Goal: Information Seeking & Learning: Learn about a topic

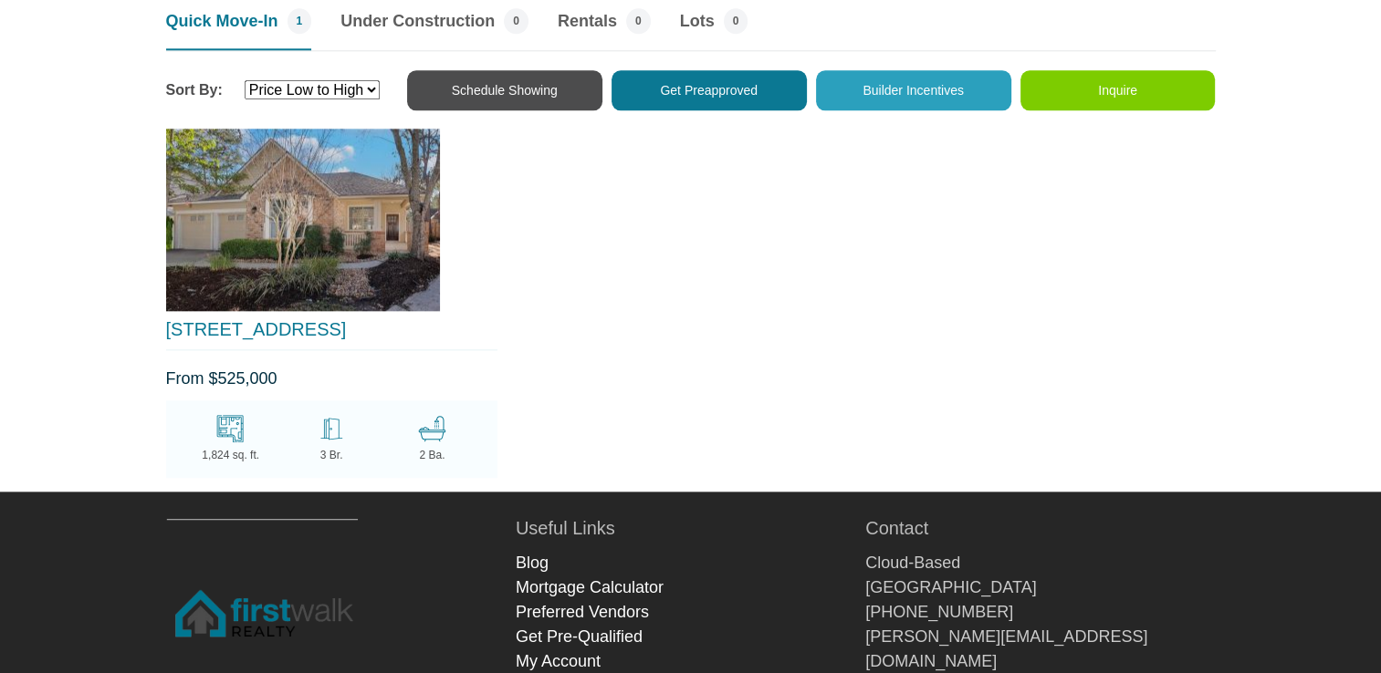
scroll to position [2008, 0]
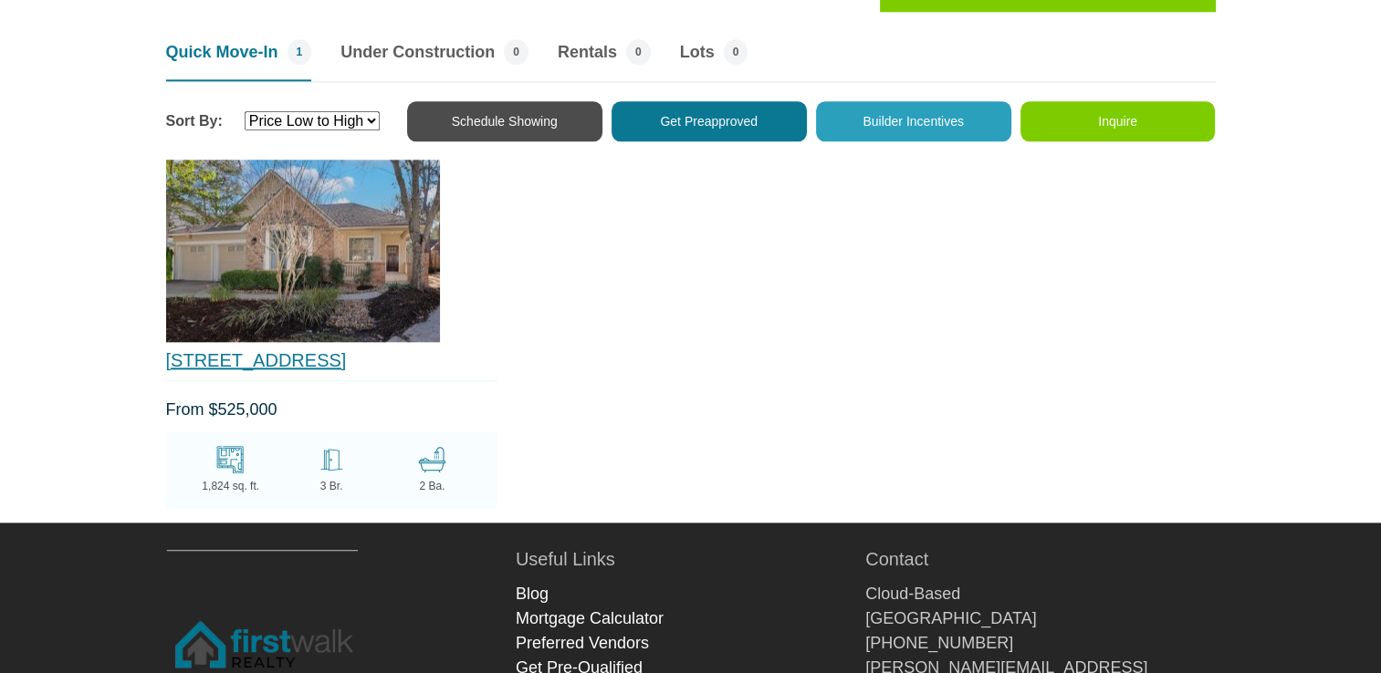
click at [266, 360] on link "[STREET_ADDRESS]" at bounding box center [256, 360] width 181 height 20
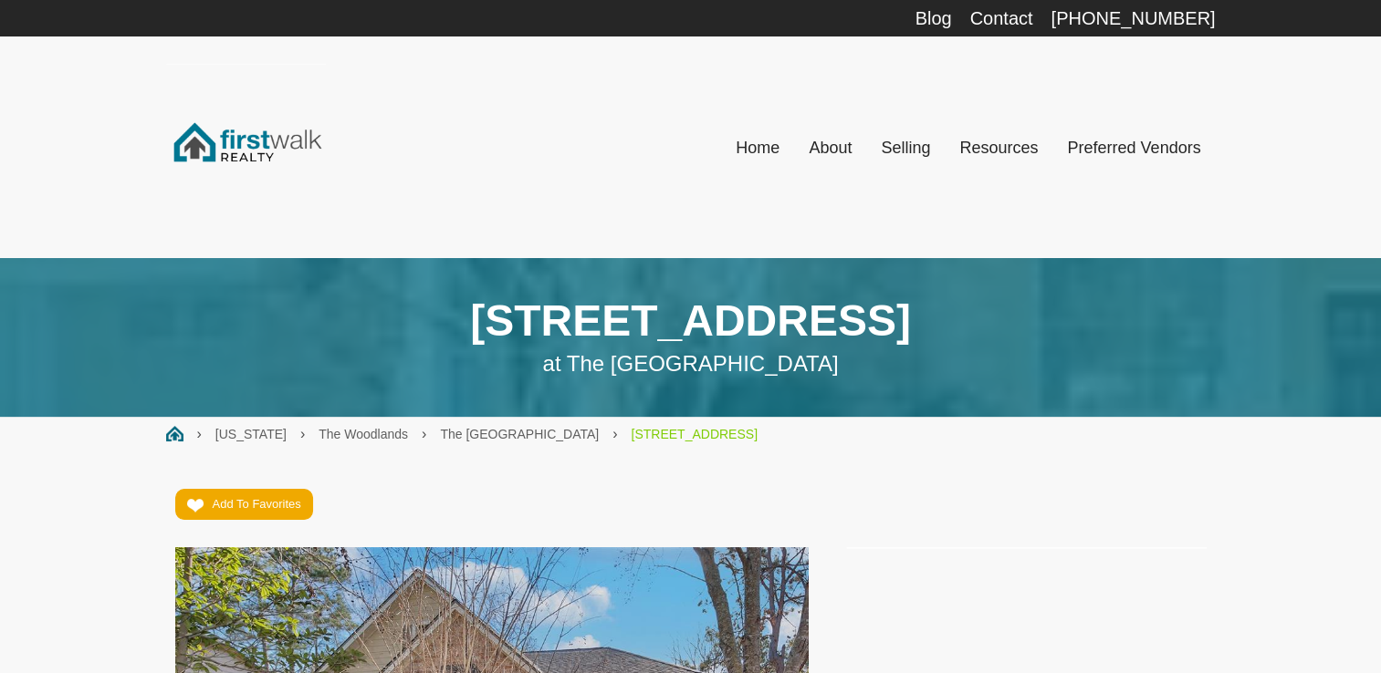
click at [266, 360] on div "67 Douvaine Court at The Woodlands Ashbury Square" at bounding box center [690, 337] width 1077 height 159
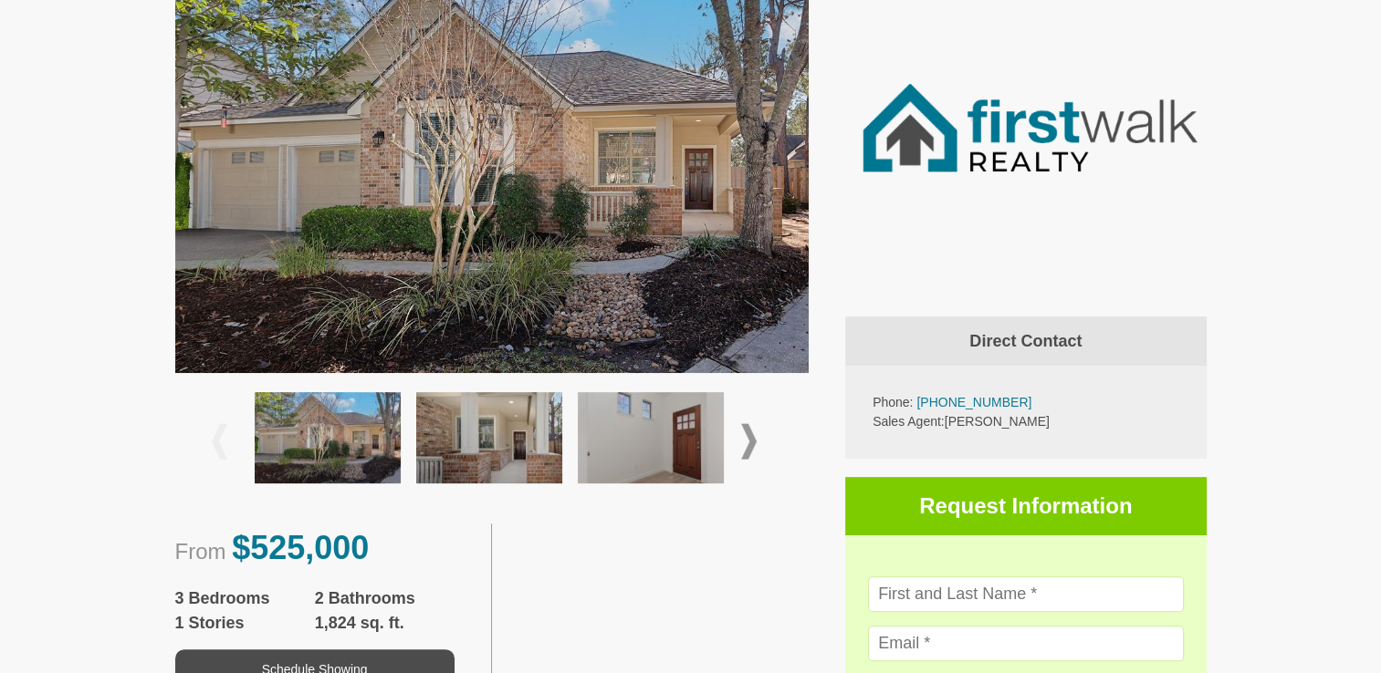
scroll to position [639, 0]
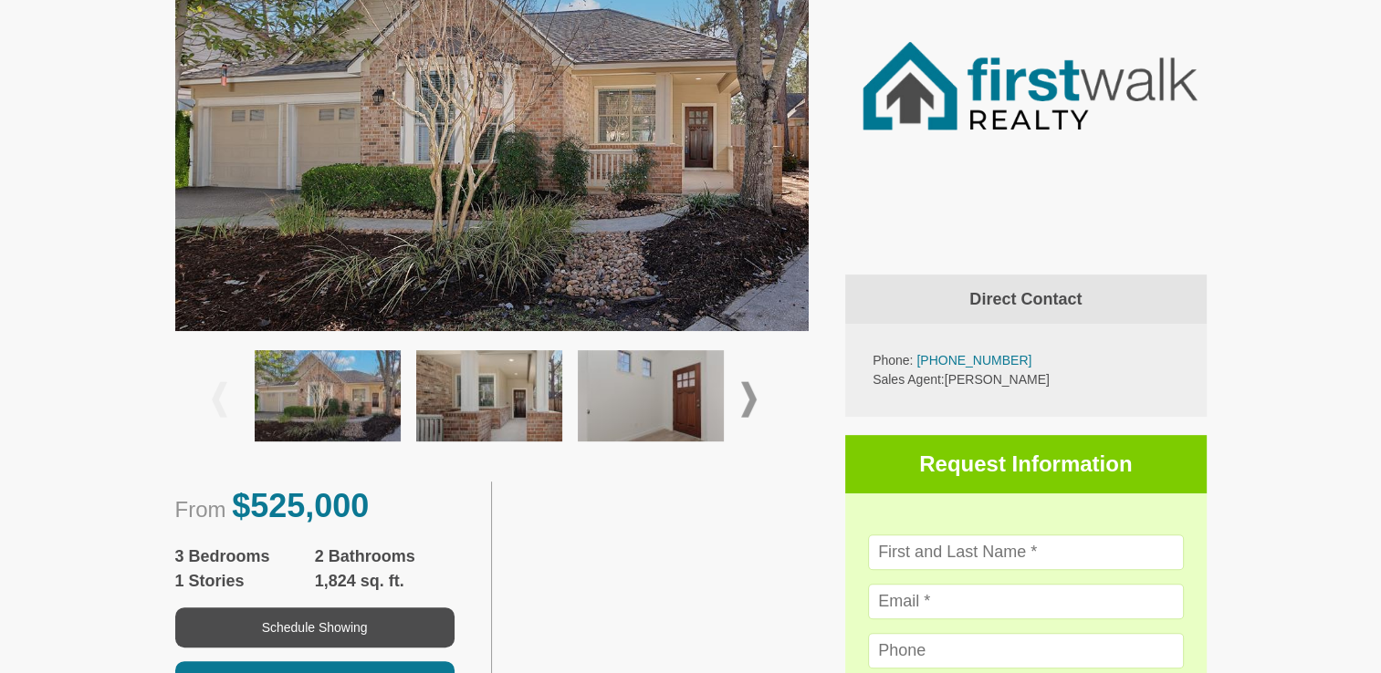
click at [615, 183] on img at bounding box center [492, 120] width 634 height 423
click at [752, 397] on span at bounding box center [749, 399] width 16 height 36
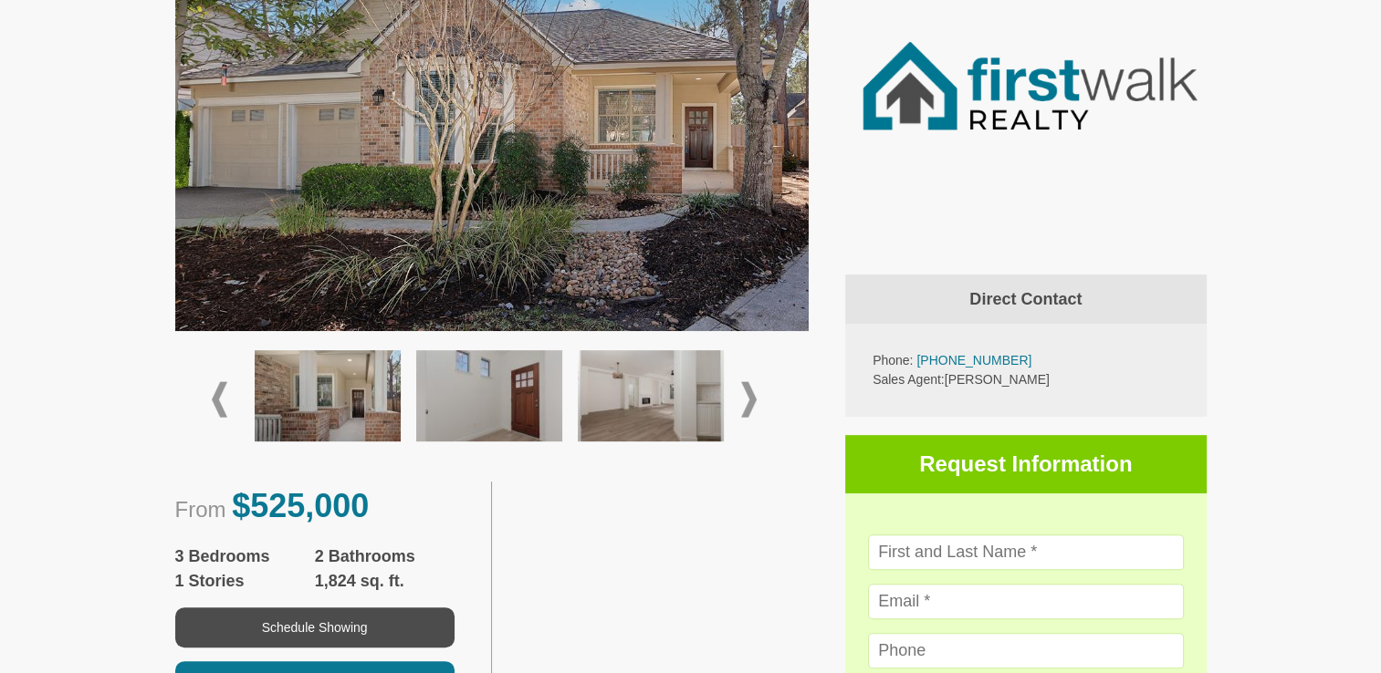
click at [752, 397] on span at bounding box center [749, 399] width 16 height 36
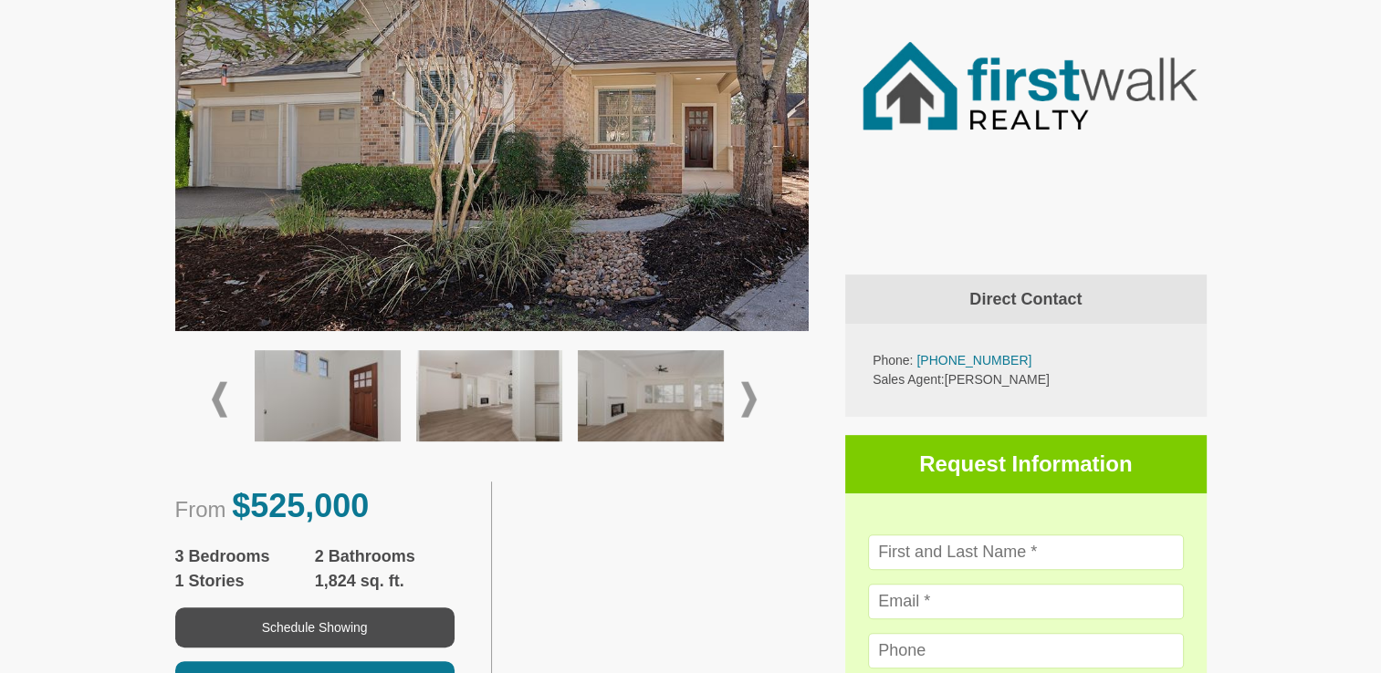
click at [752, 397] on span at bounding box center [749, 399] width 16 height 36
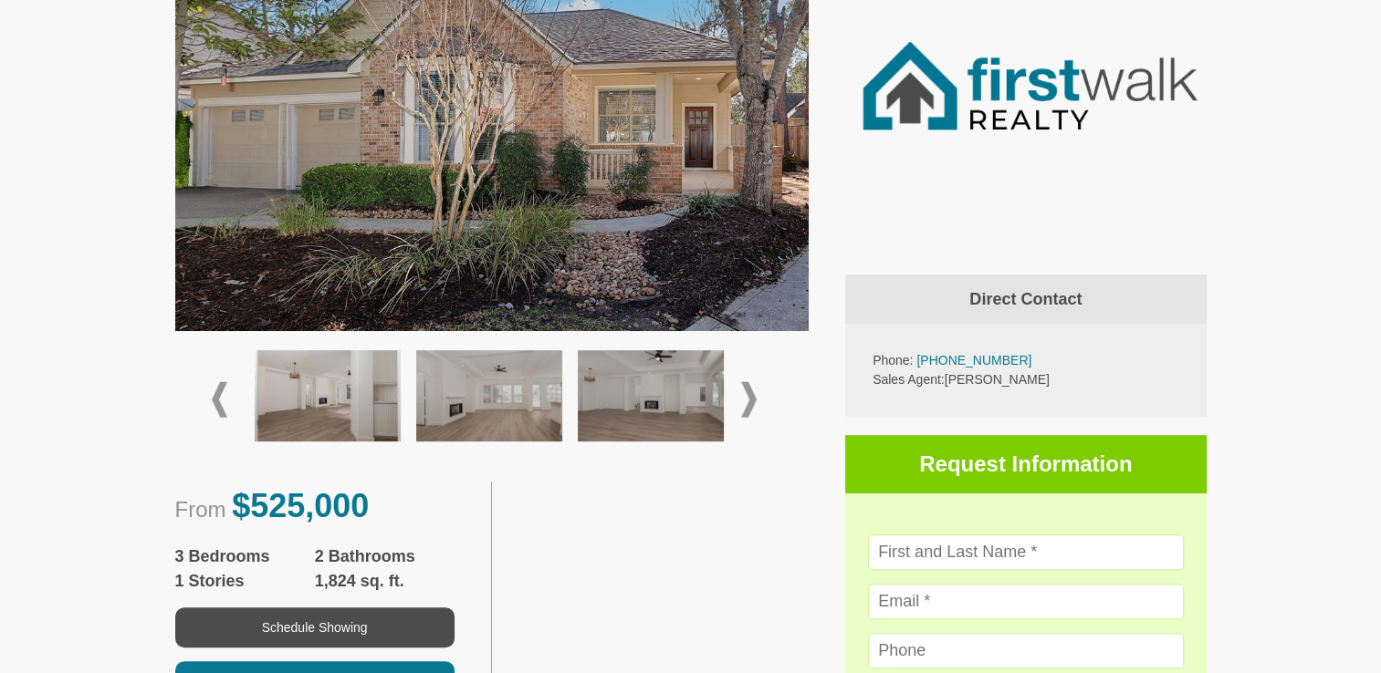
click at [752, 397] on span at bounding box center [749, 399] width 16 height 36
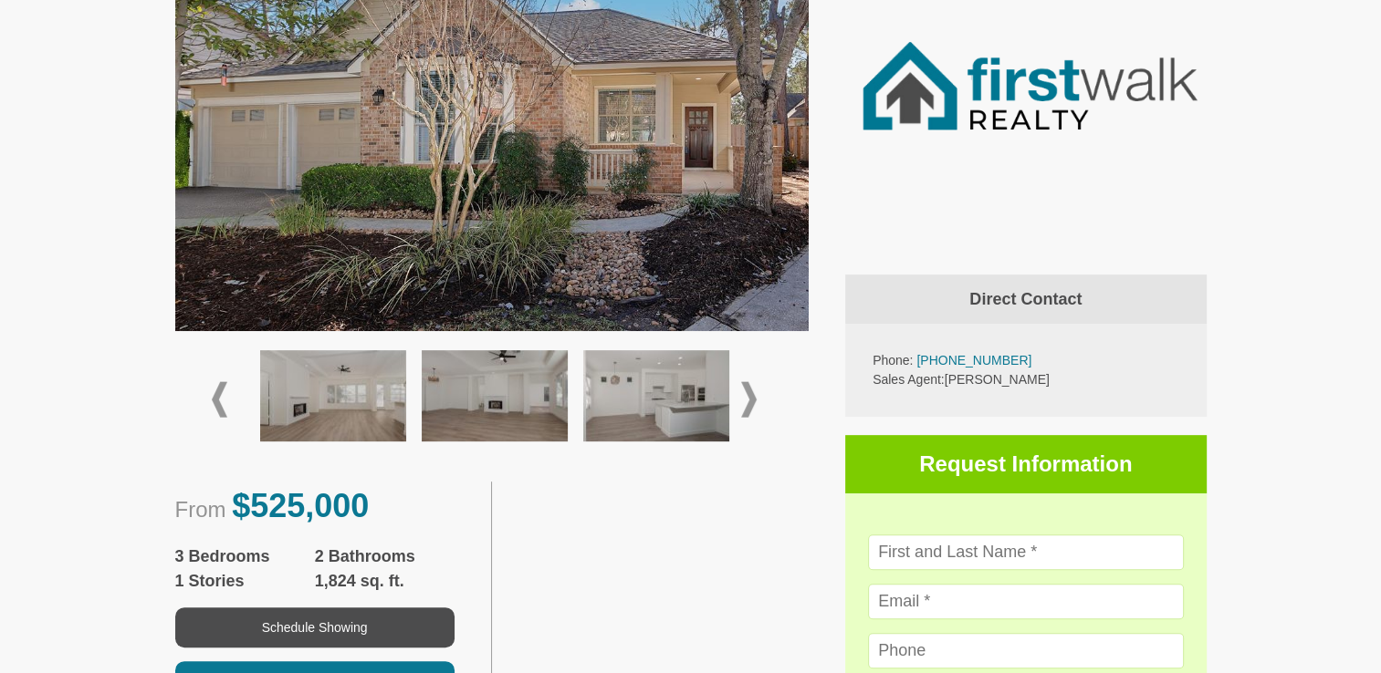
click at [752, 397] on span at bounding box center [749, 399] width 16 height 36
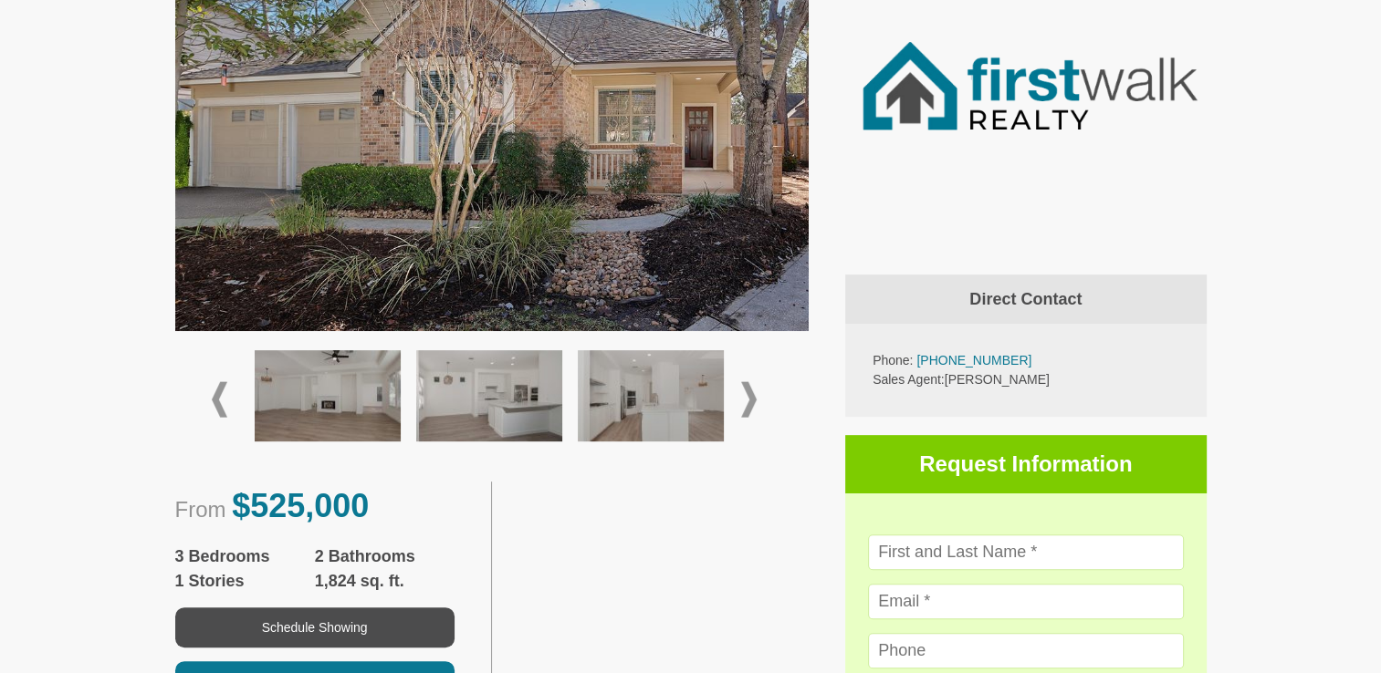
click at [752, 397] on span at bounding box center [749, 399] width 16 height 36
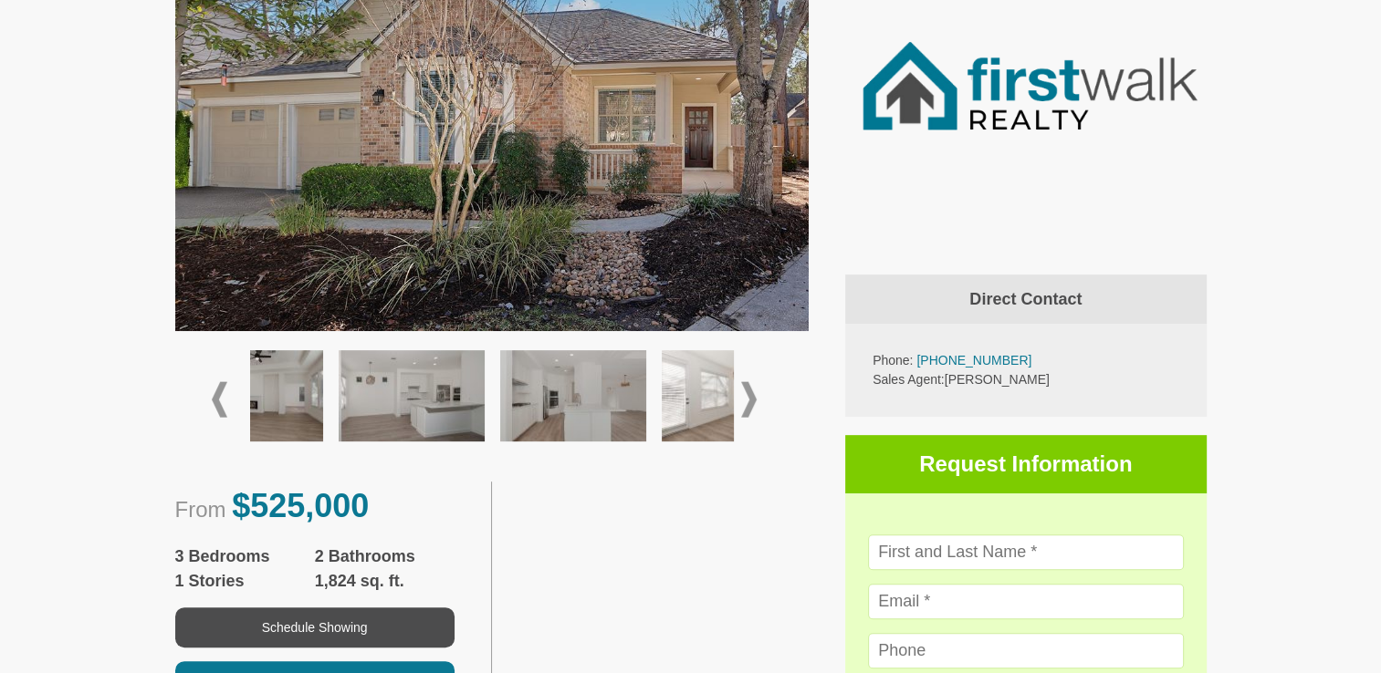
click at [752, 397] on span at bounding box center [749, 399] width 16 height 36
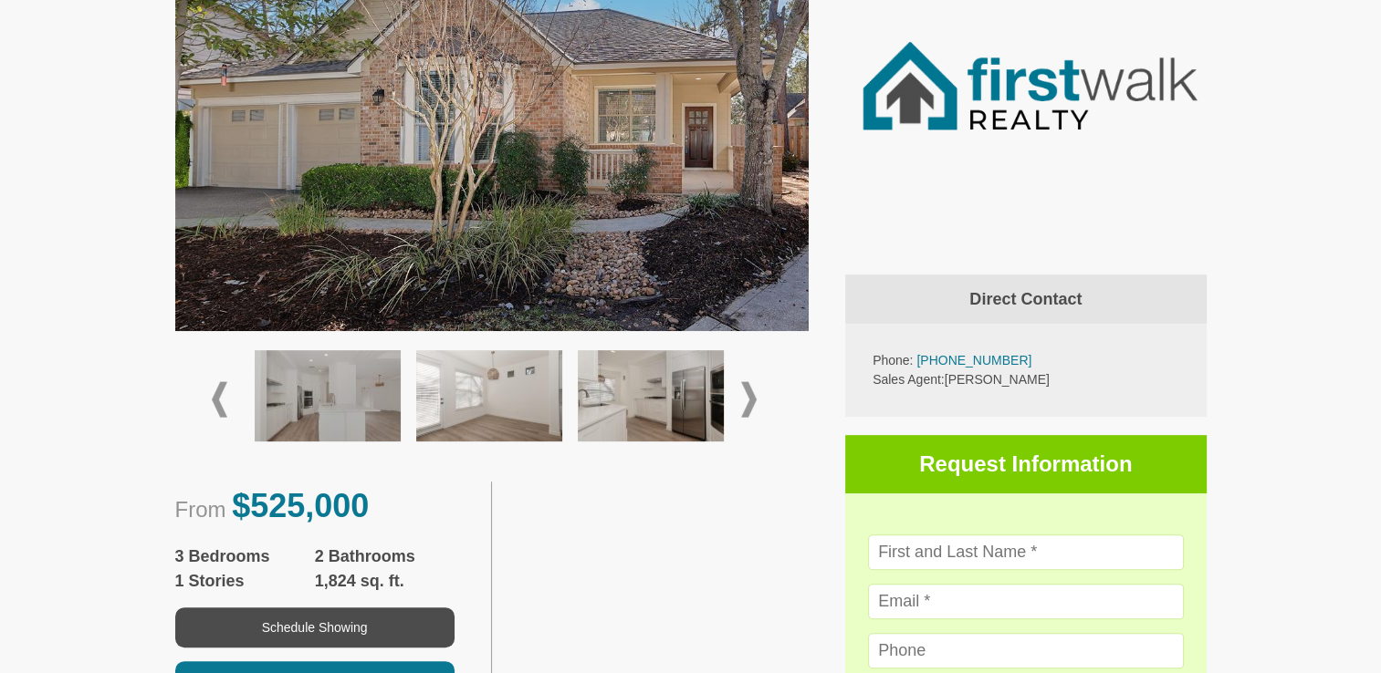
click at [752, 397] on span at bounding box center [749, 399] width 16 height 36
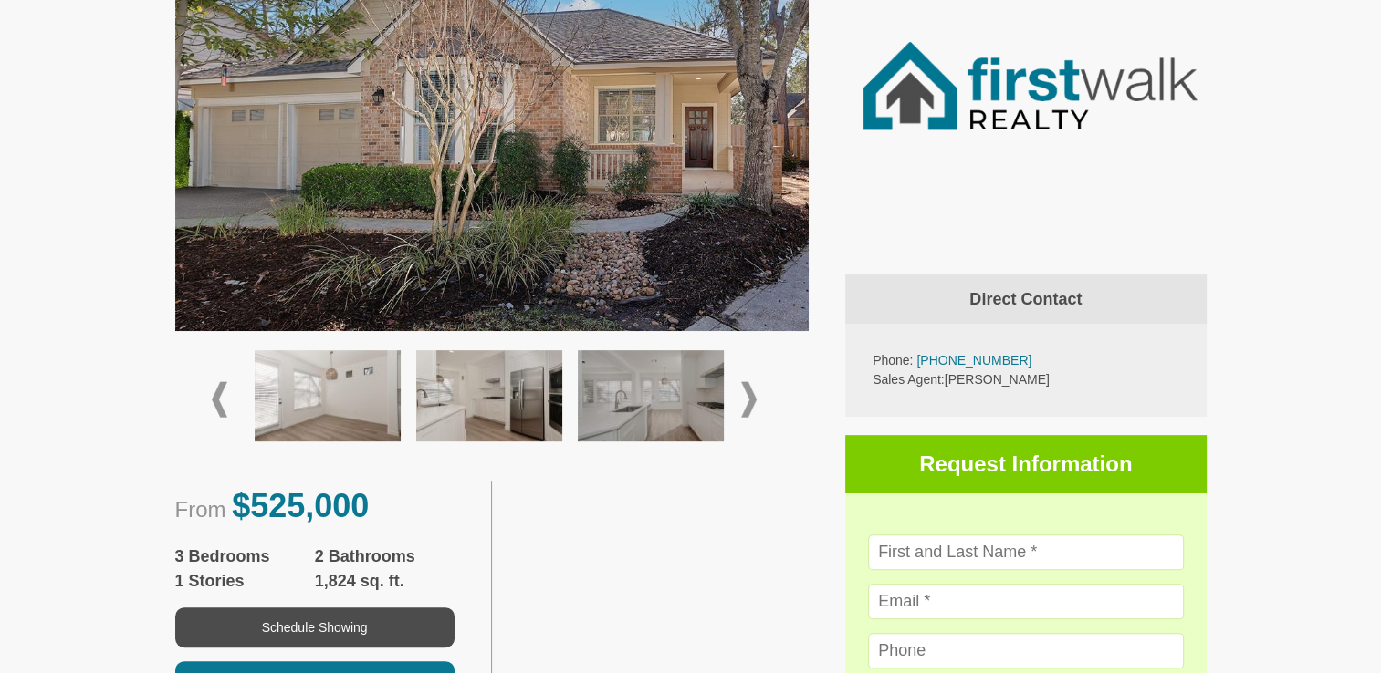
click at [752, 397] on span at bounding box center [749, 399] width 16 height 36
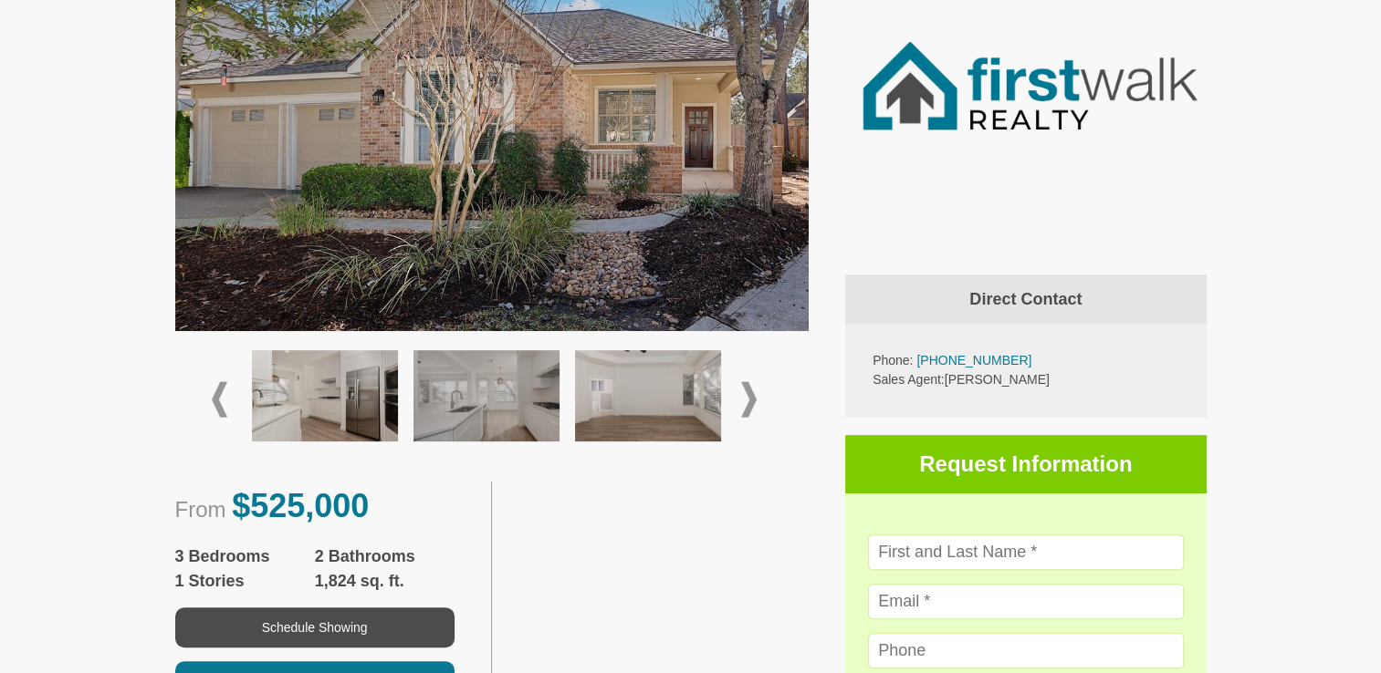
click at [752, 397] on span at bounding box center [749, 399] width 16 height 36
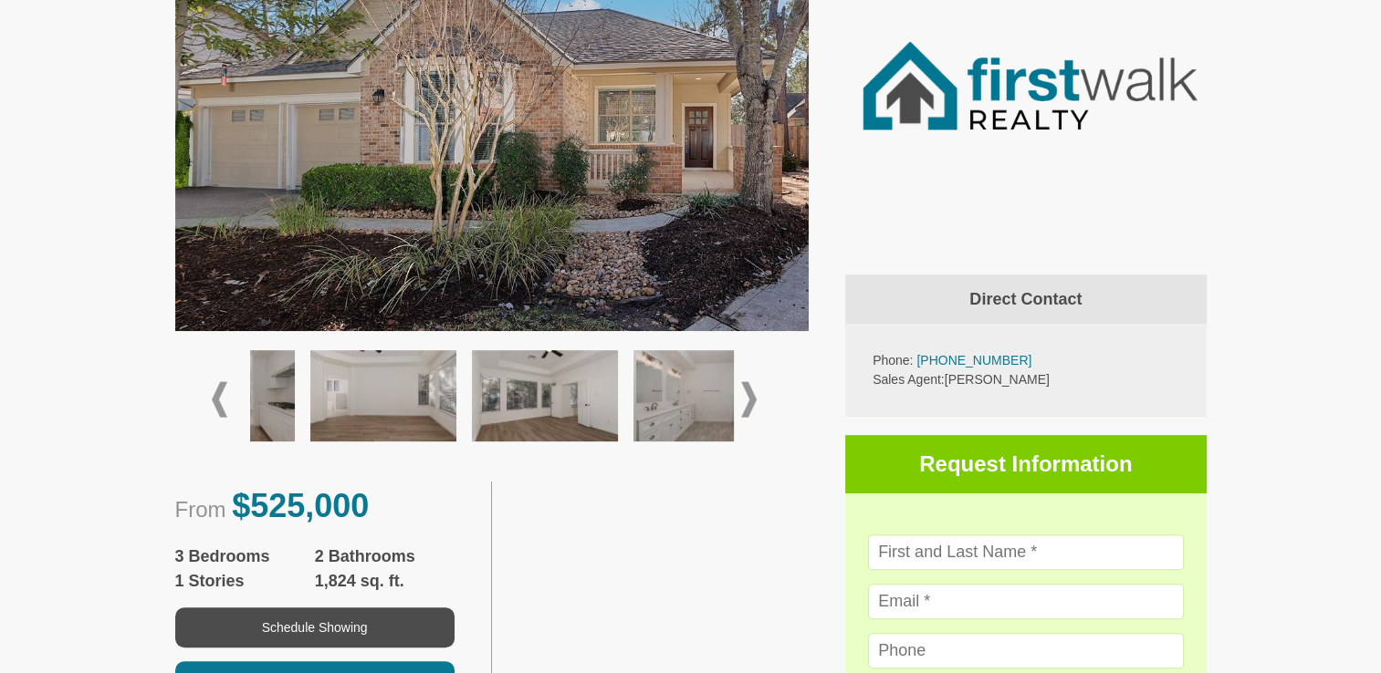
click at [752, 397] on span at bounding box center [749, 399] width 16 height 36
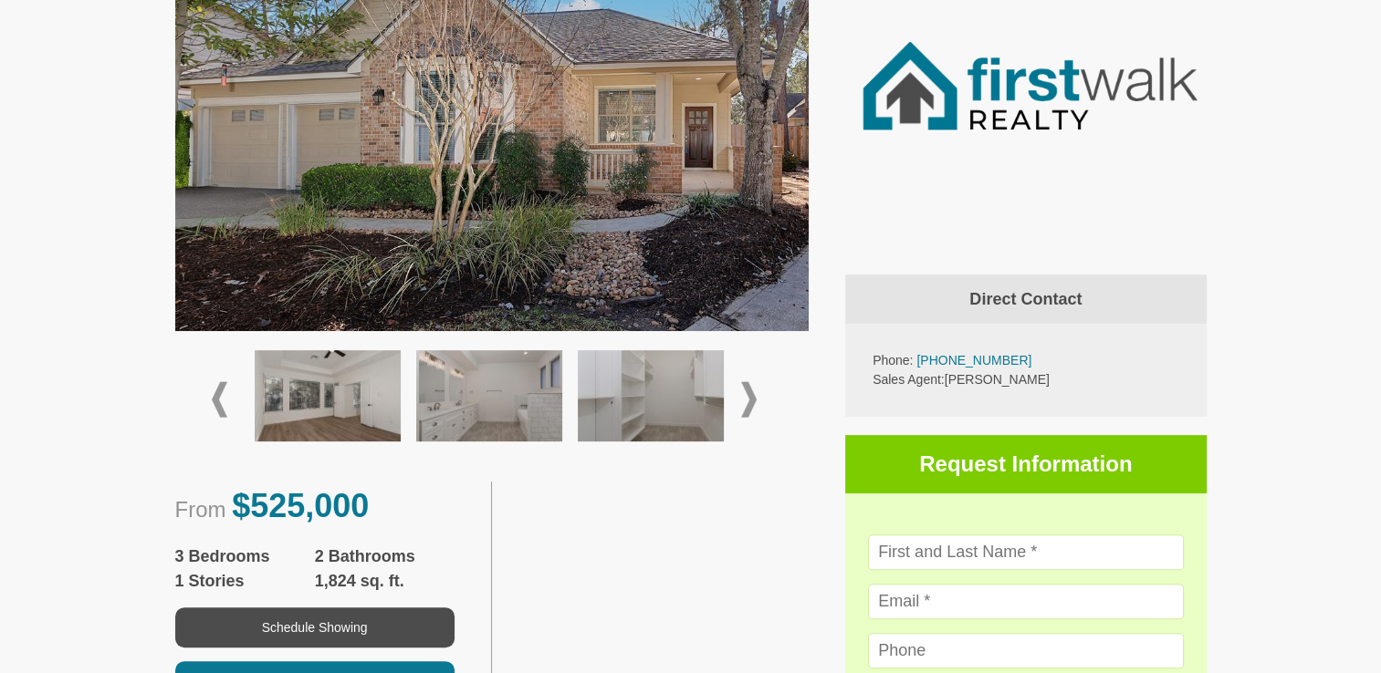
click at [749, 399] on span at bounding box center [749, 399] width 16 height 36
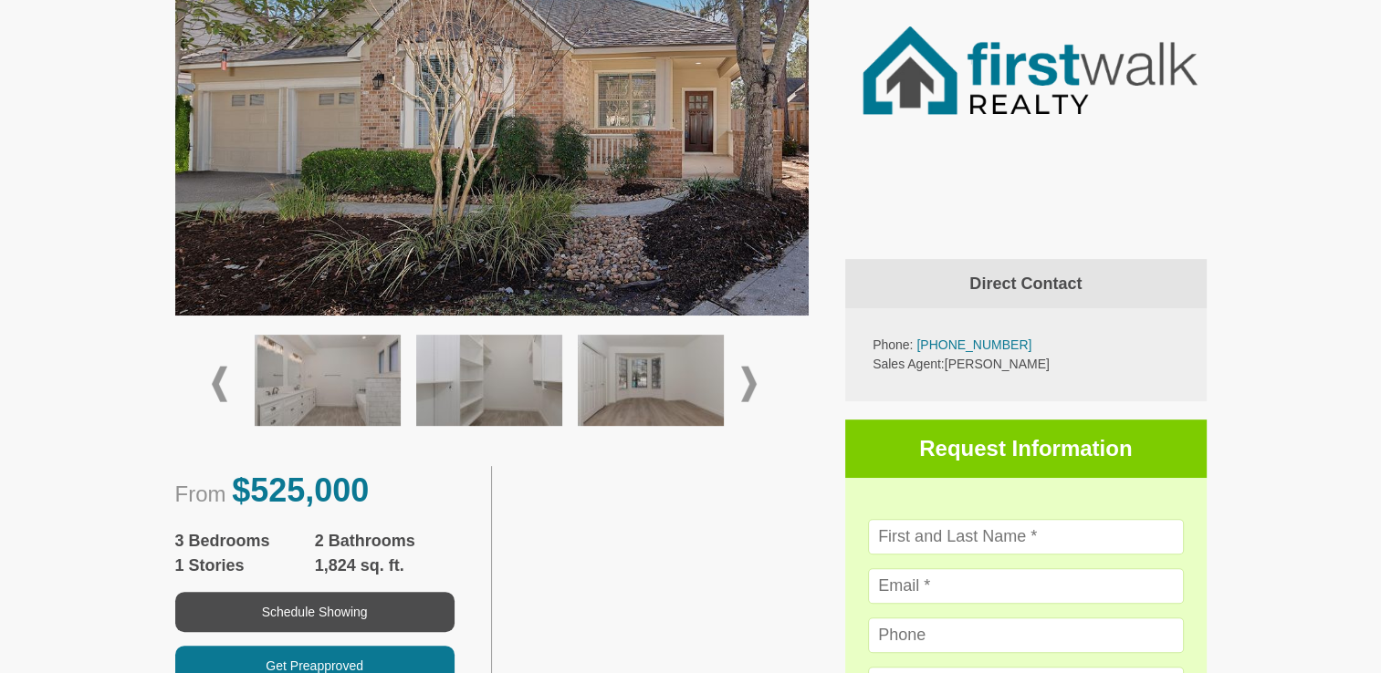
scroll to position [548, 0]
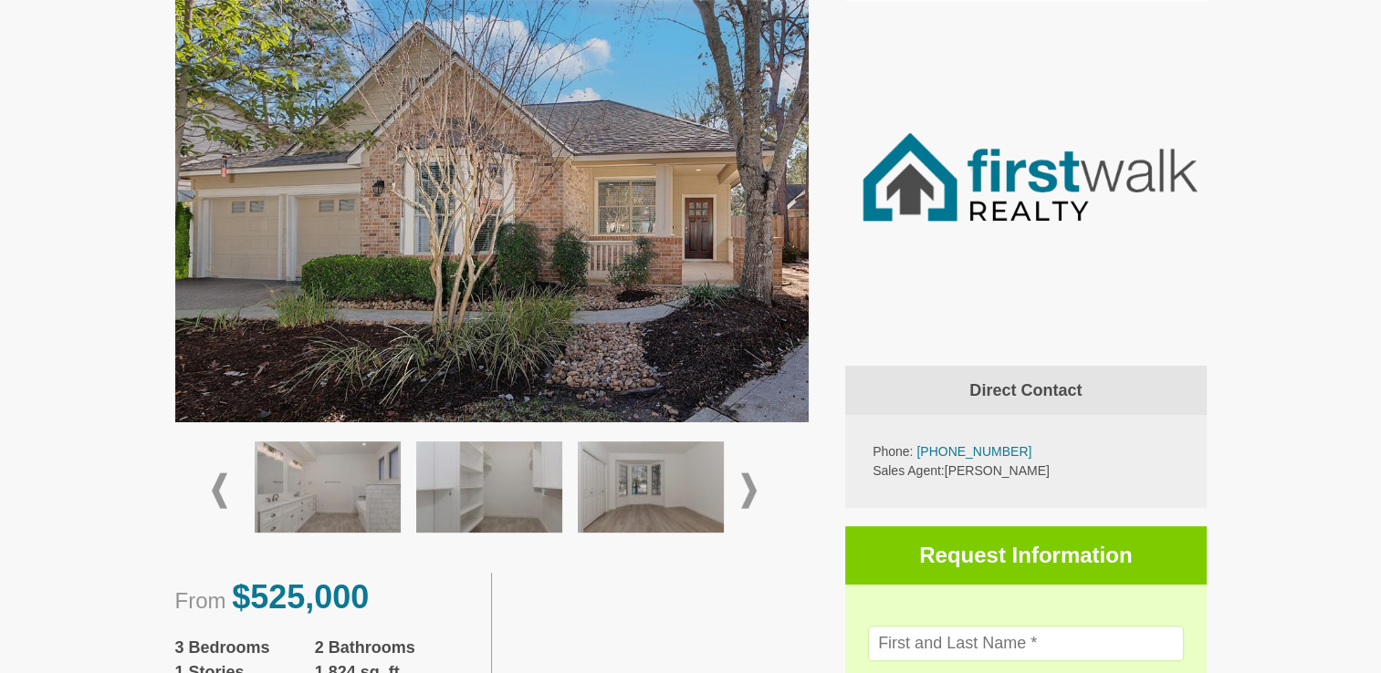
click at [493, 264] on img at bounding box center [492, 211] width 634 height 423
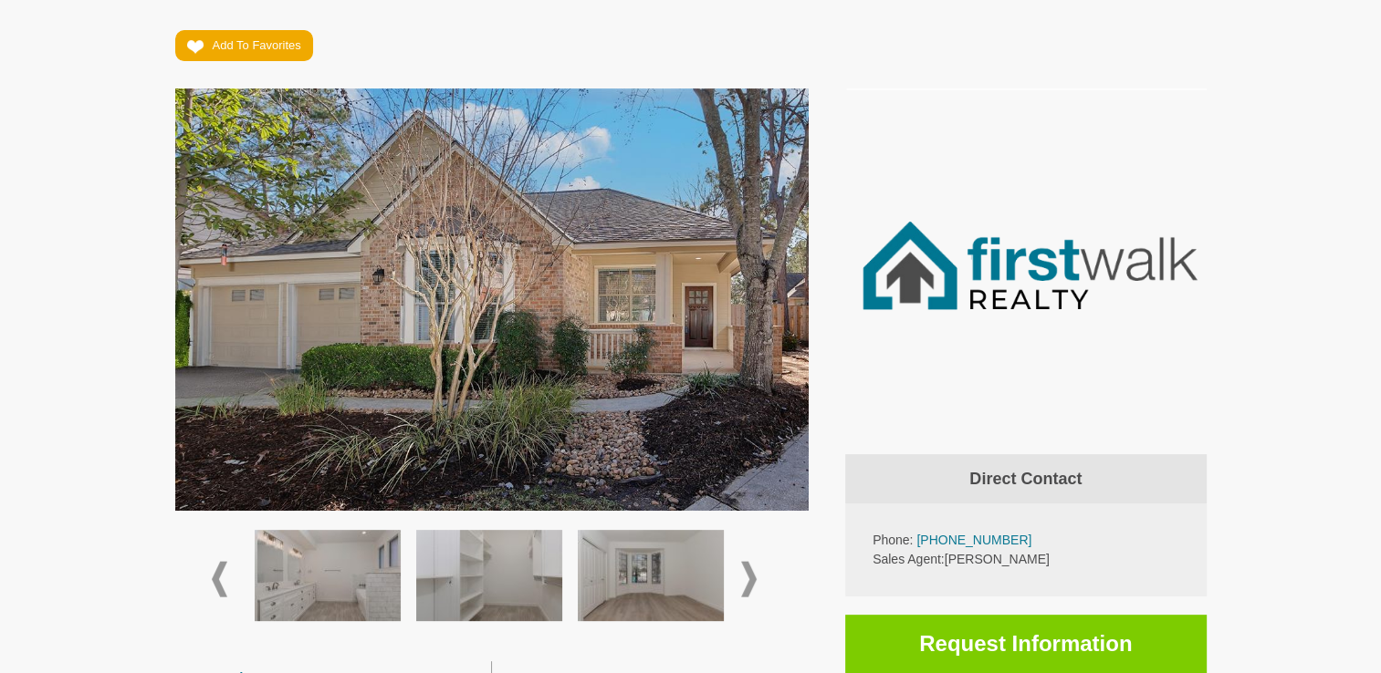
scroll to position [456, 0]
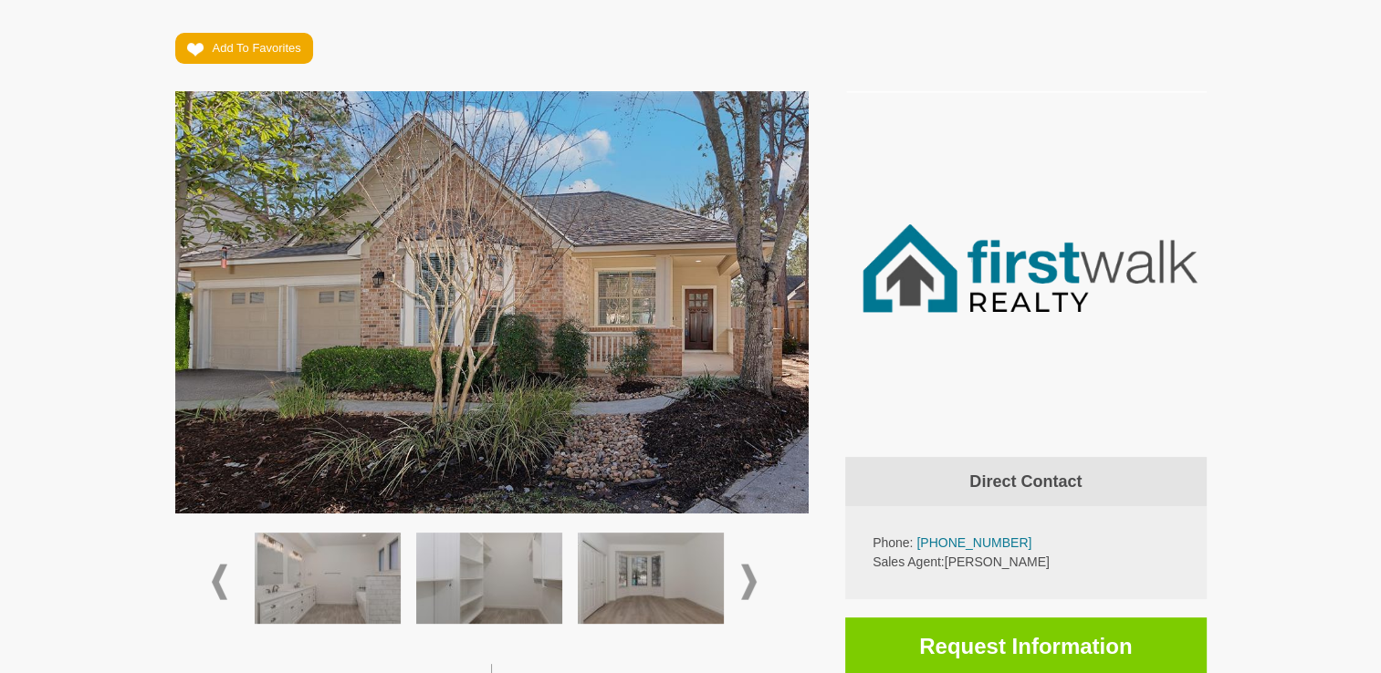
click at [517, 296] on img at bounding box center [492, 302] width 634 height 423
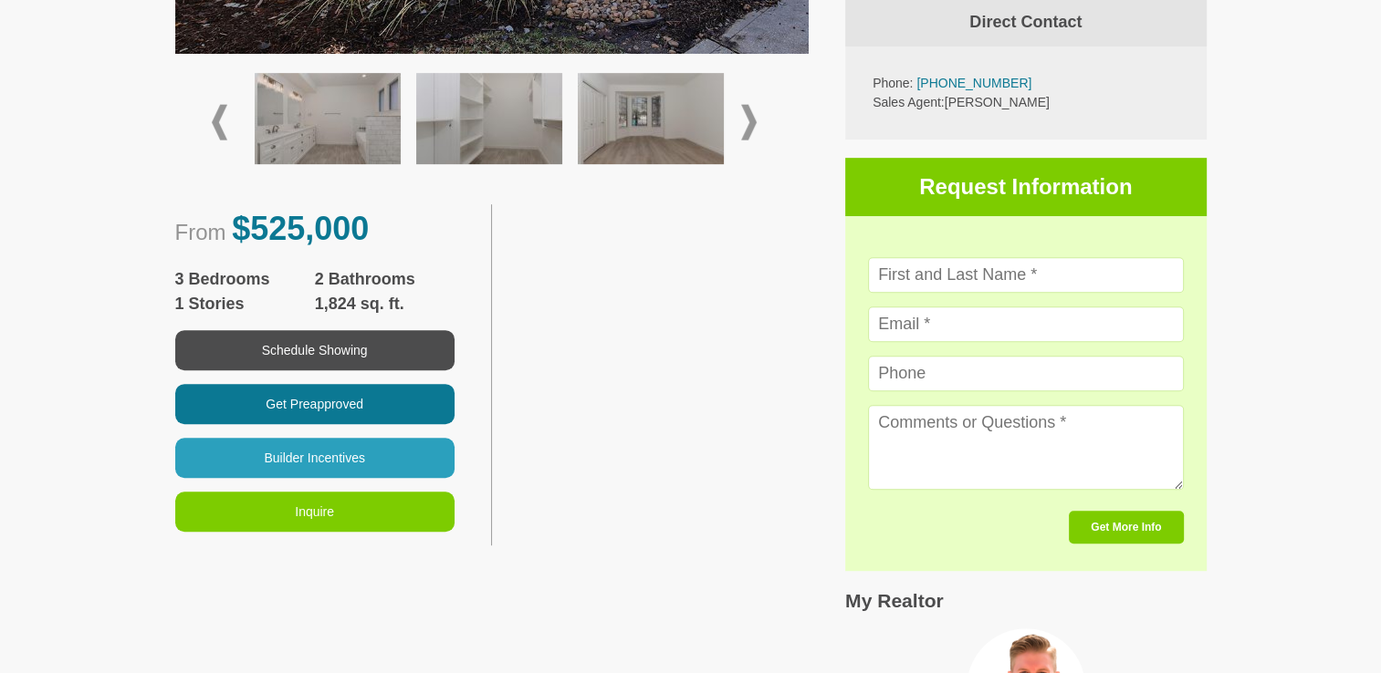
scroll to position [913, 0]
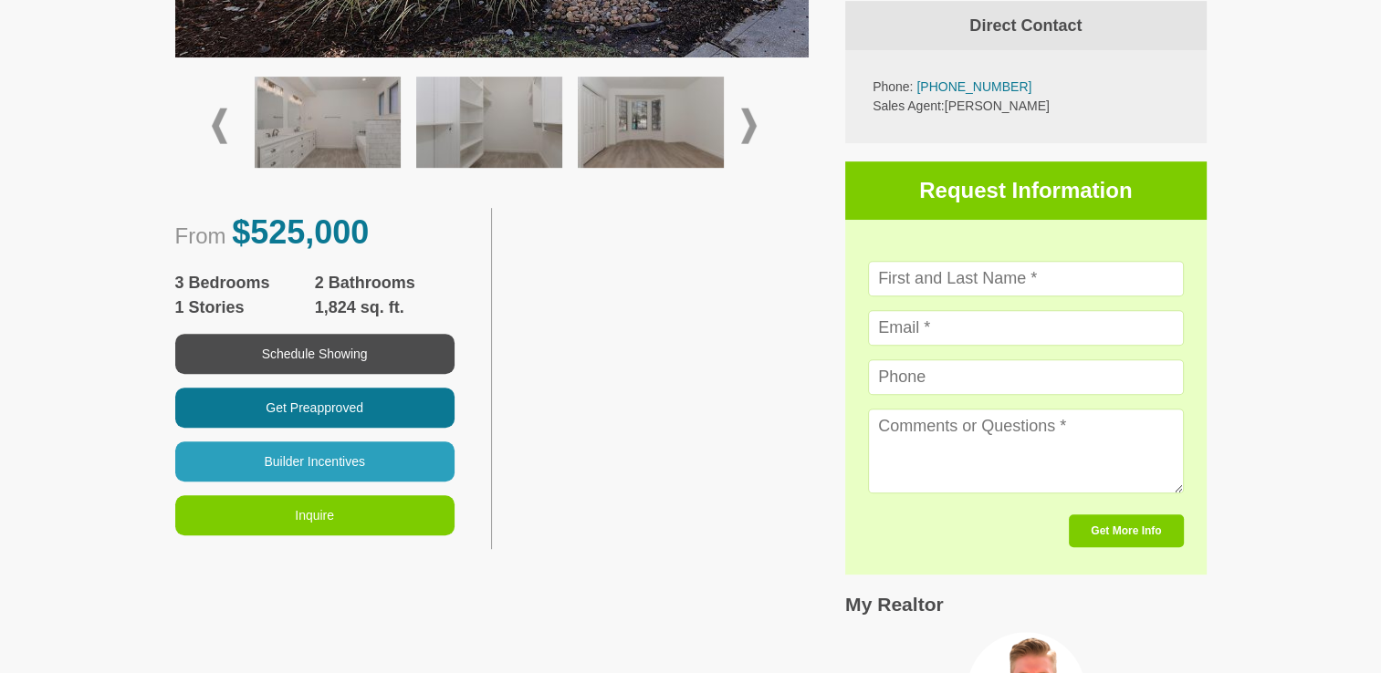
click at [332, 126] on img at bounding box center [328, 122] width 146 height 91
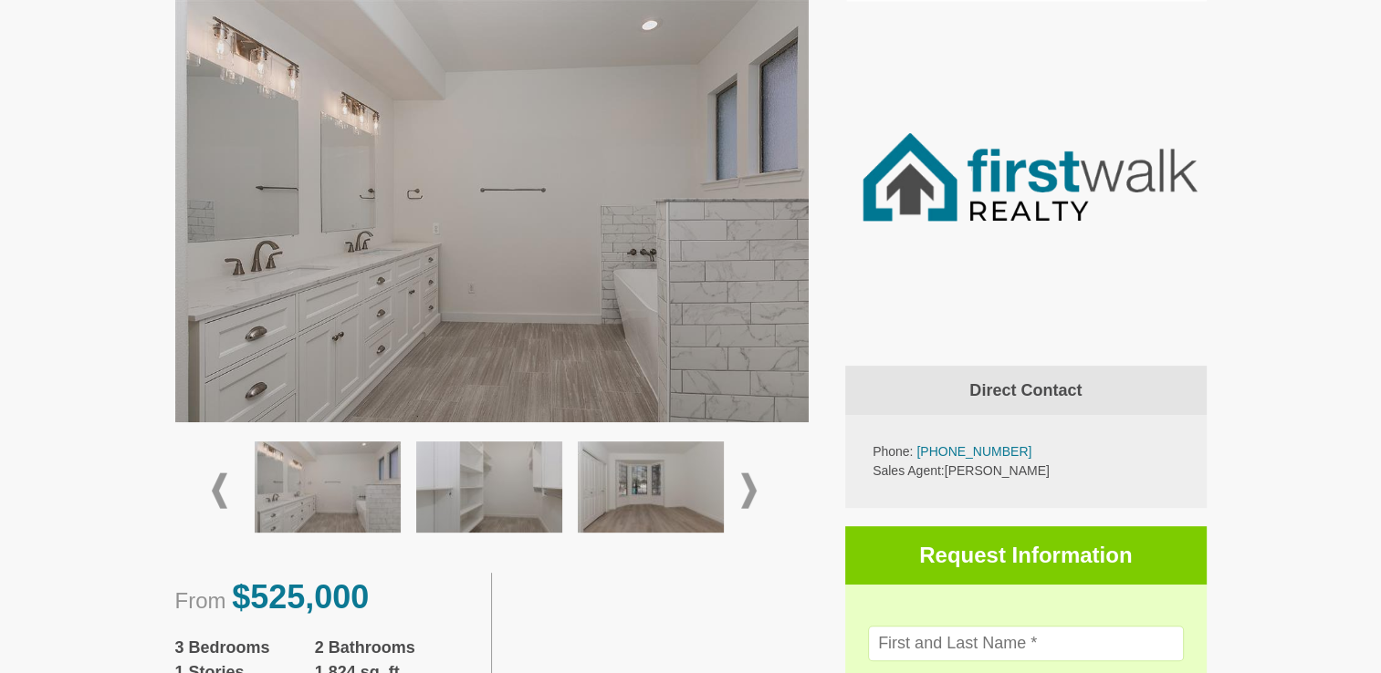
scroll to position [548, 0]
click at [219, 489] on span at bounding box center [220, 491] width 16 height 36
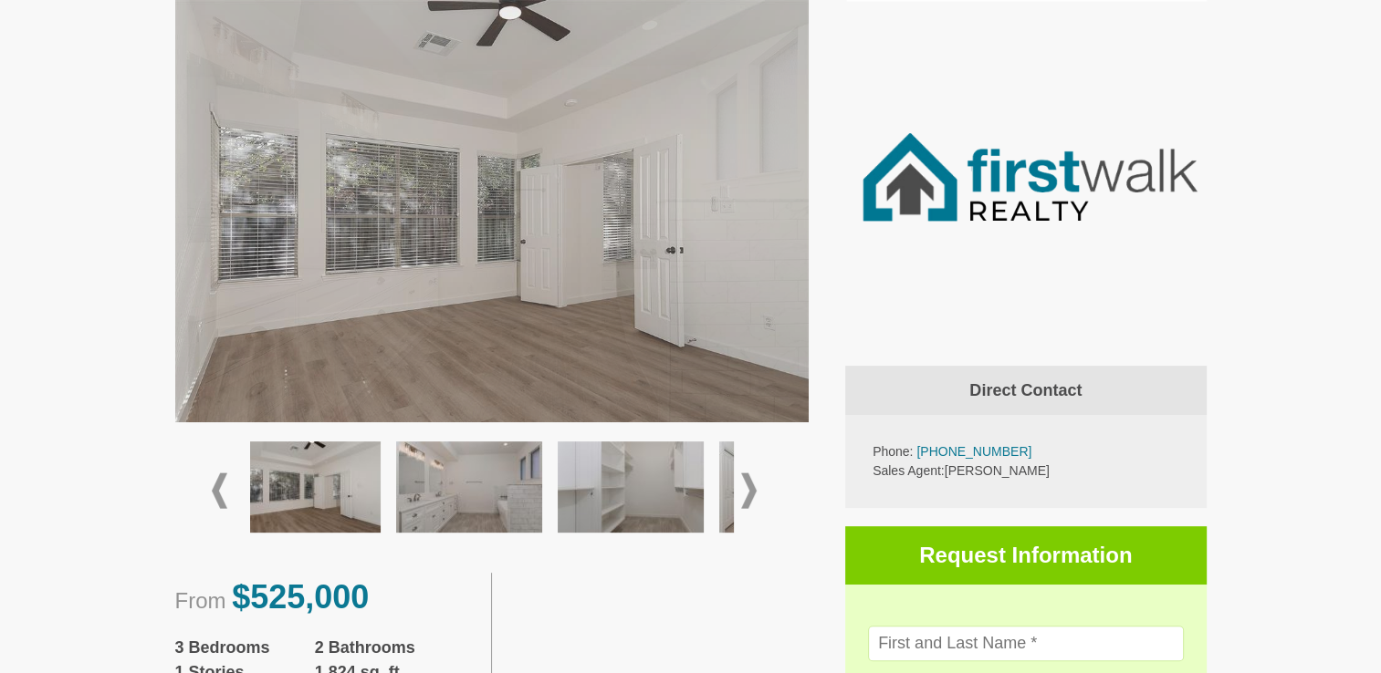
click at [219, 489] on span at bounding box center [220, 491] width 16 height 36
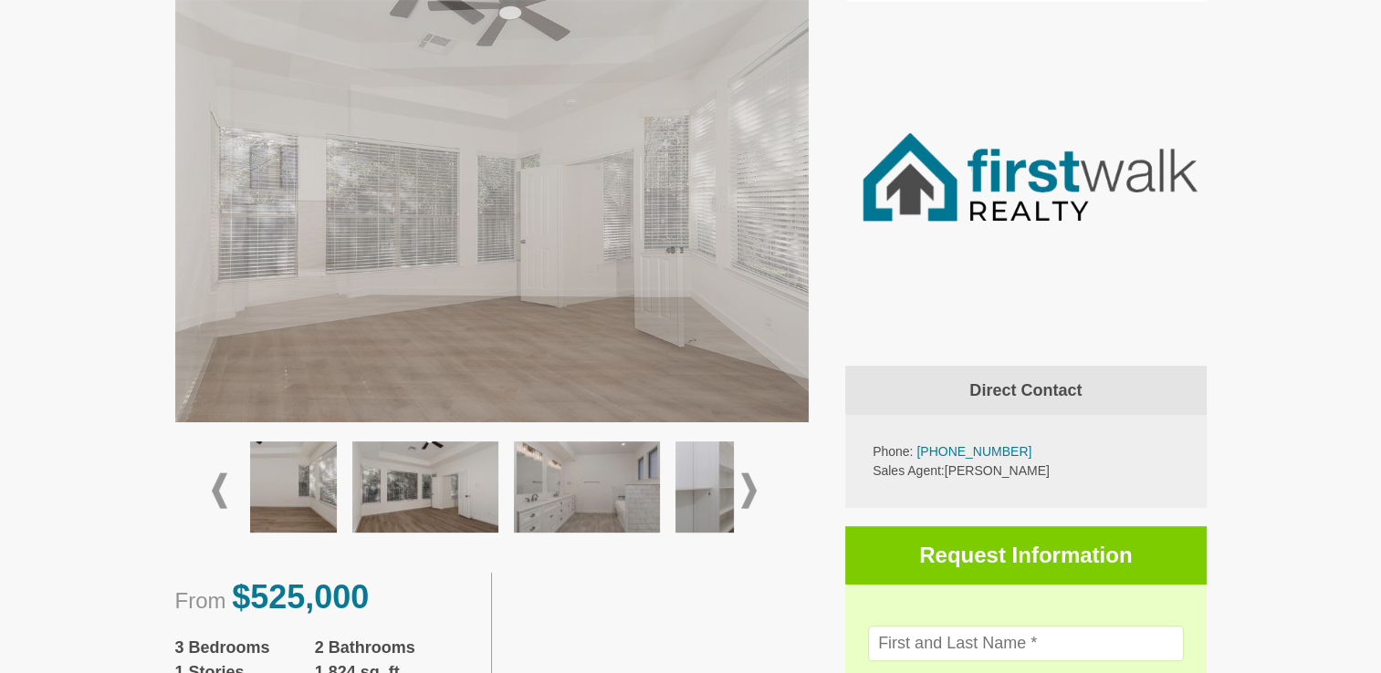
click at [219, 489] on span at bounding box center [220, 491] width 16 height 36
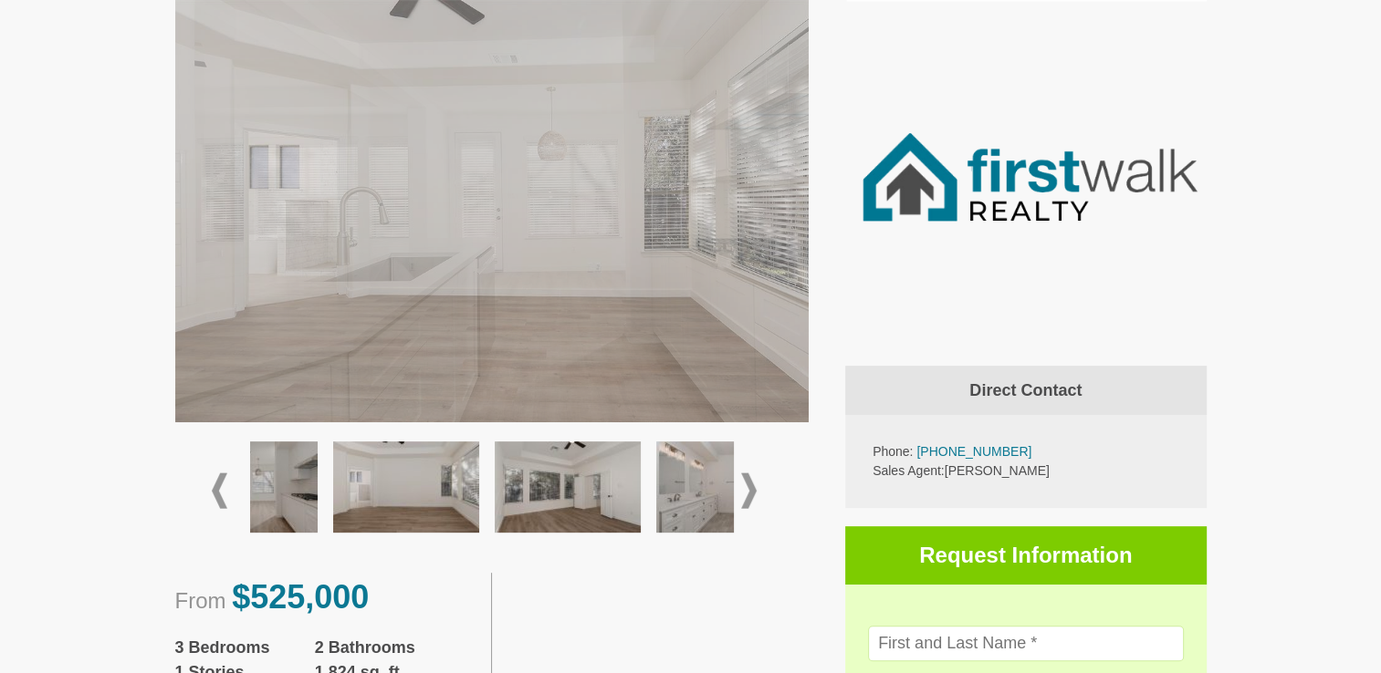
click at [219, 489] on span at bounding box center [220, 491] width 16 height 36
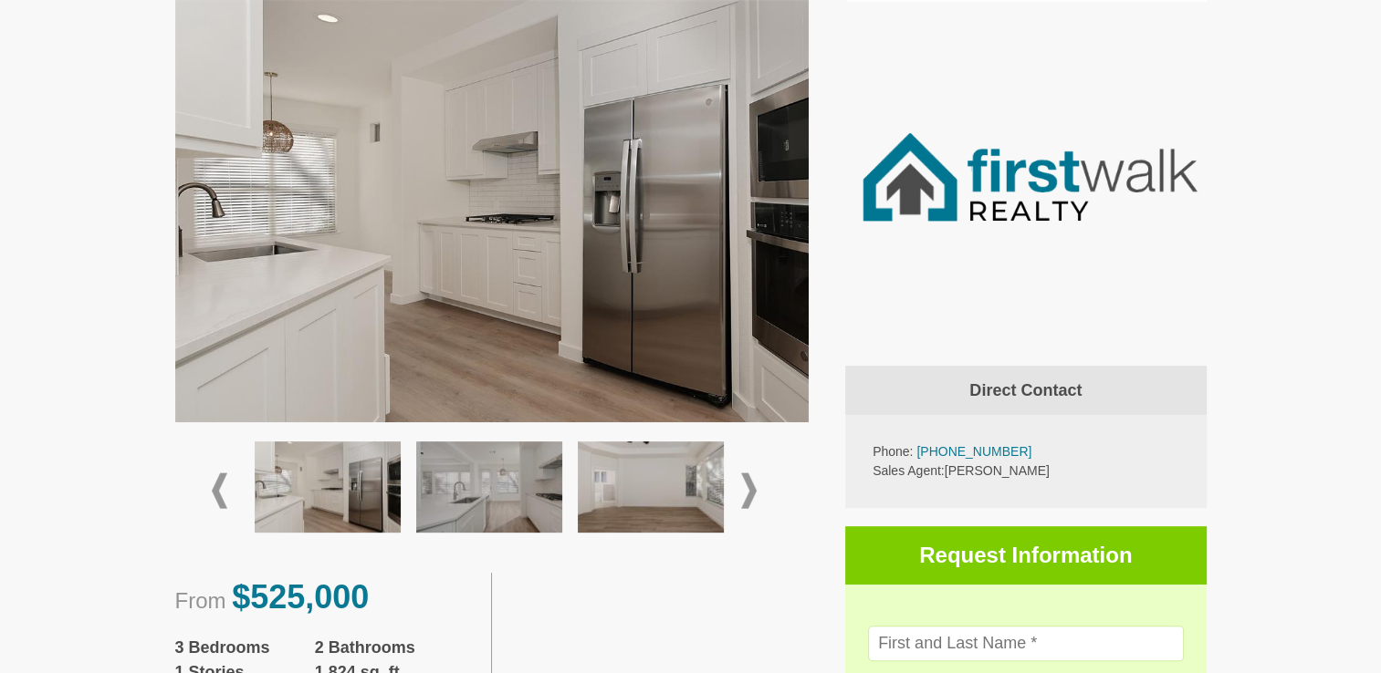
click at [219, 489] on span at bounding box center [220, 491] width 16 height 36
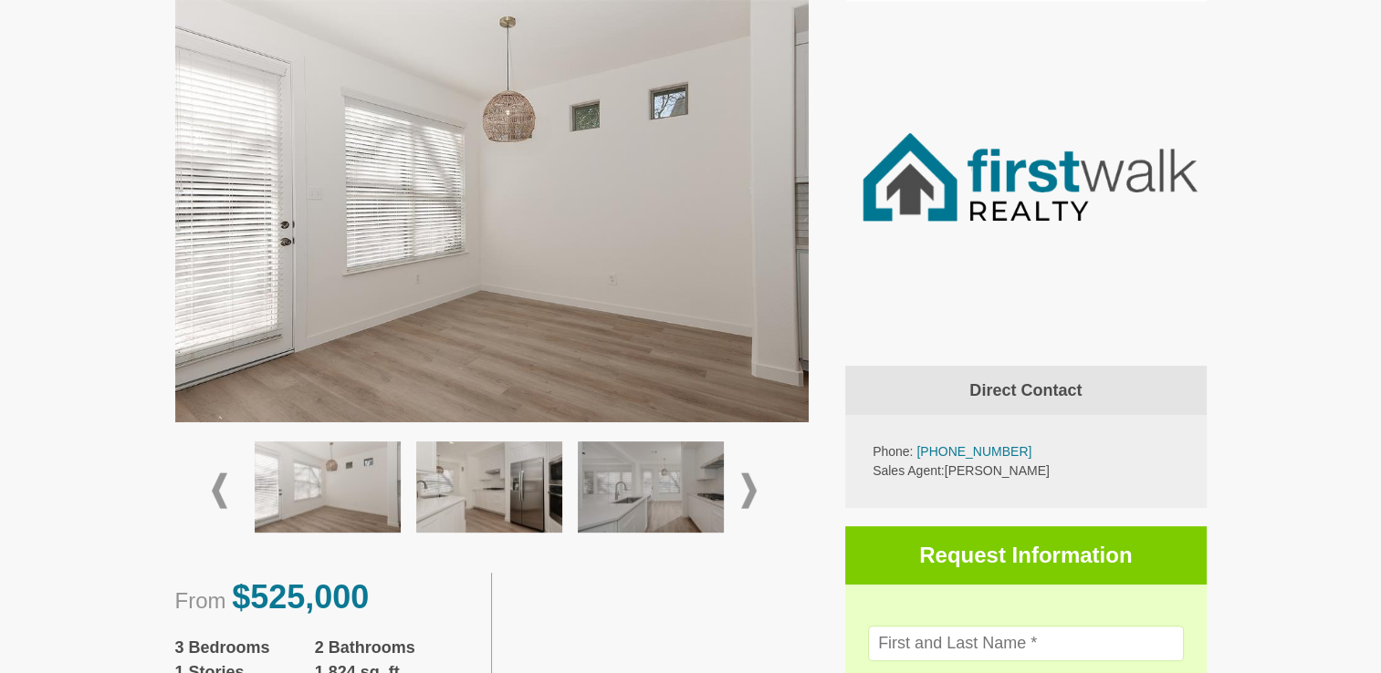
click at [219, 489] on span at bounding box center [220, 491] width 16 height 36
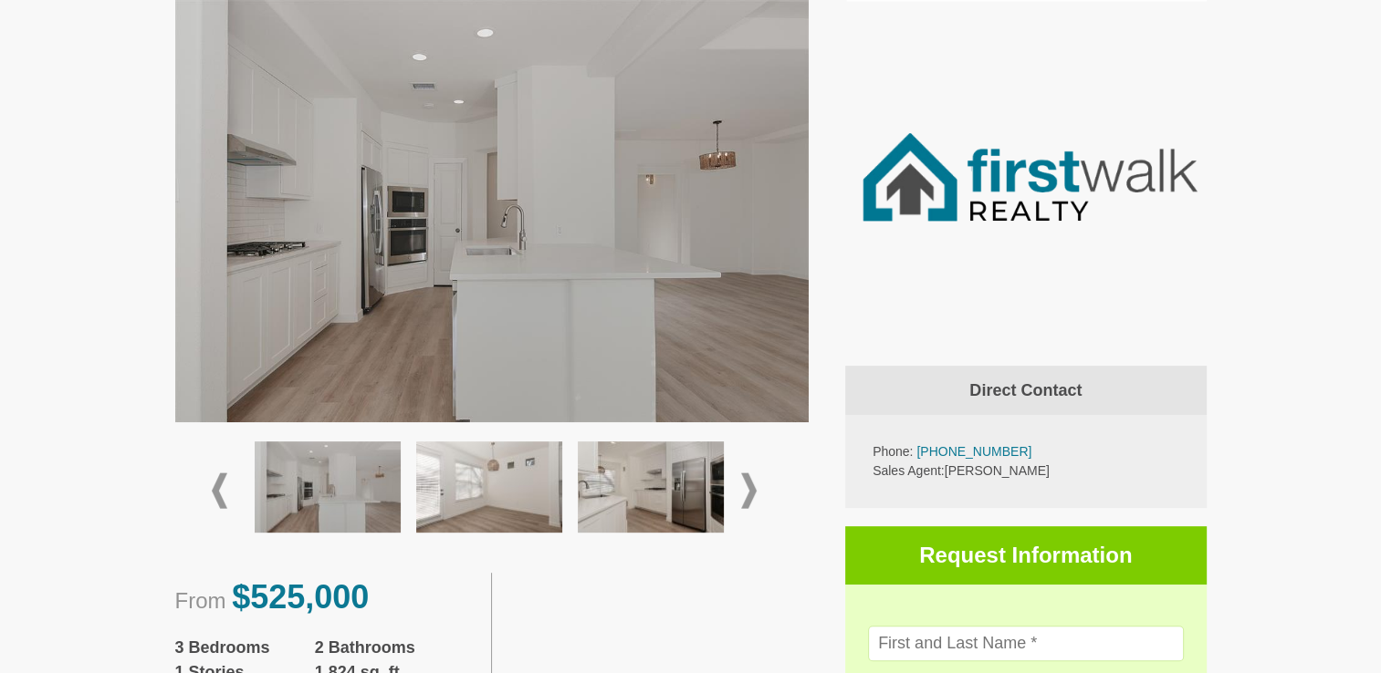
click at [219, 489] on span at bounding box center [220, 491] width 16 height 36
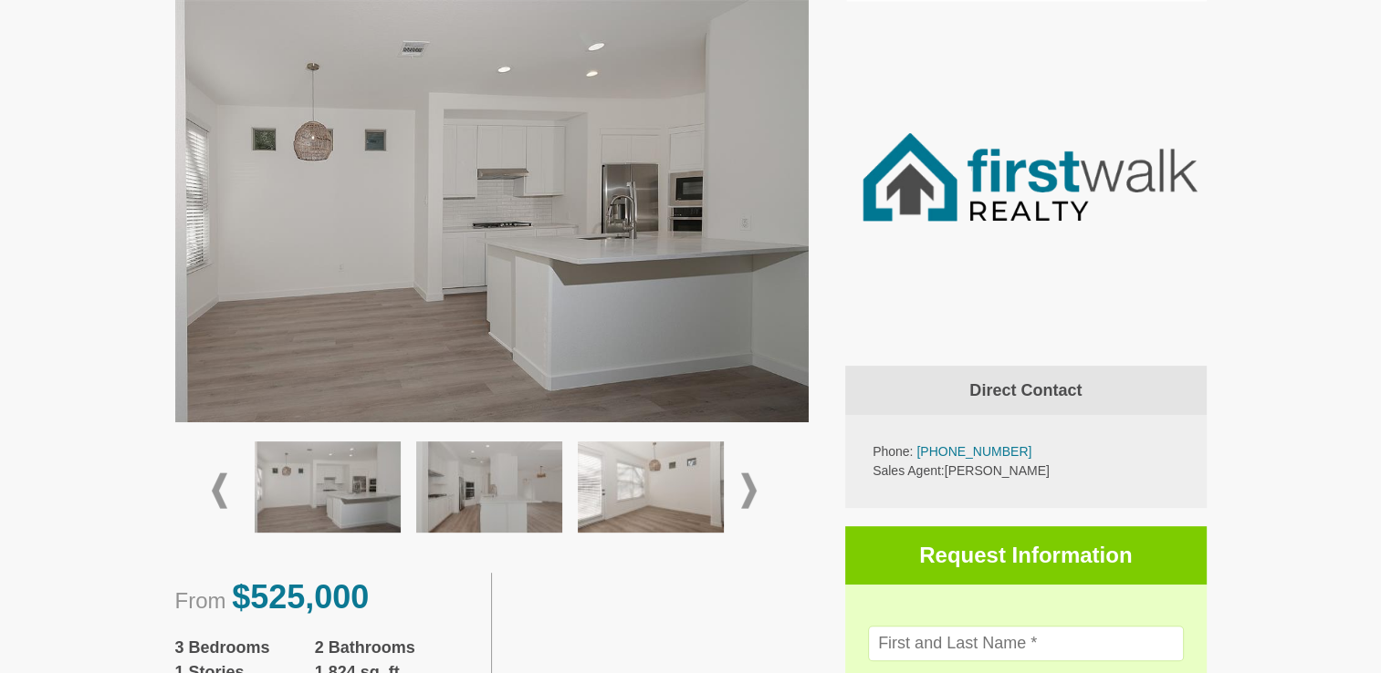
click at [219, 489] on span at bounding box center [220, 491] width 16 height 36
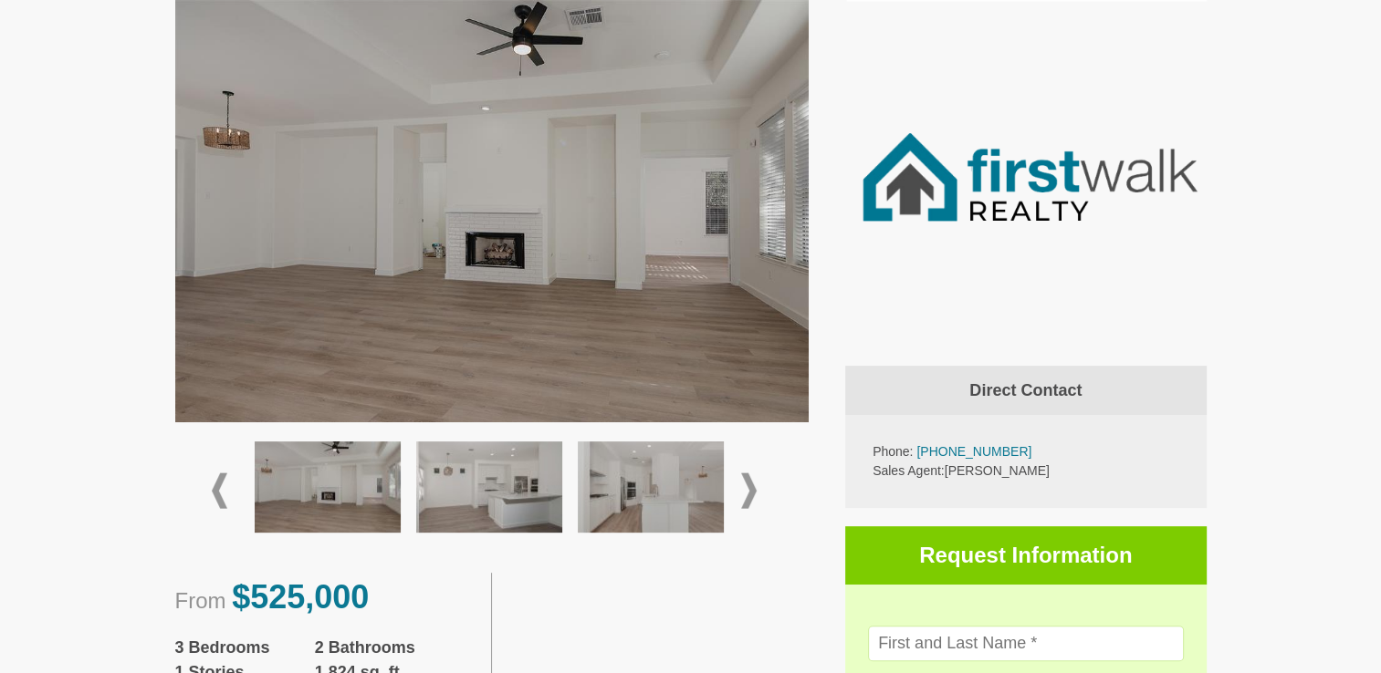
click at [219, 489] on span at bounding box center [220, 491] width 16 height 36
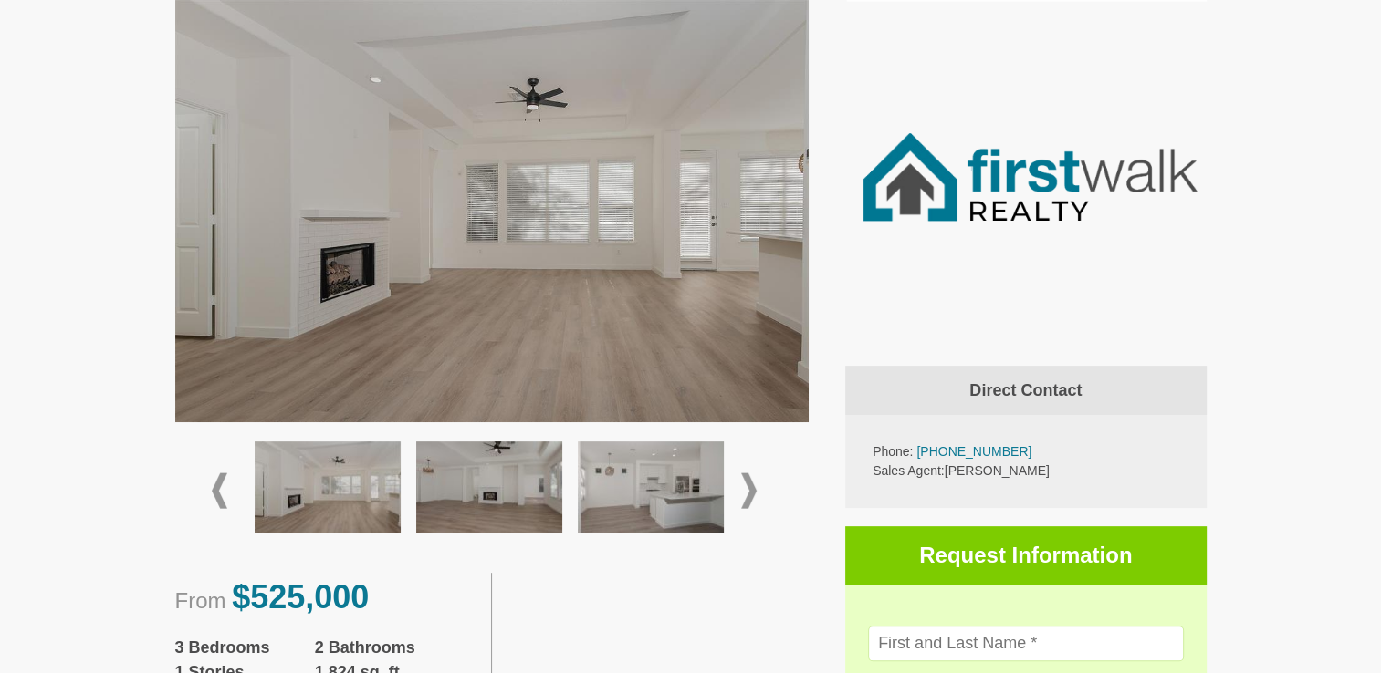
click at [219, 489] on span at bounding box center [220, 491] width 16 height 36
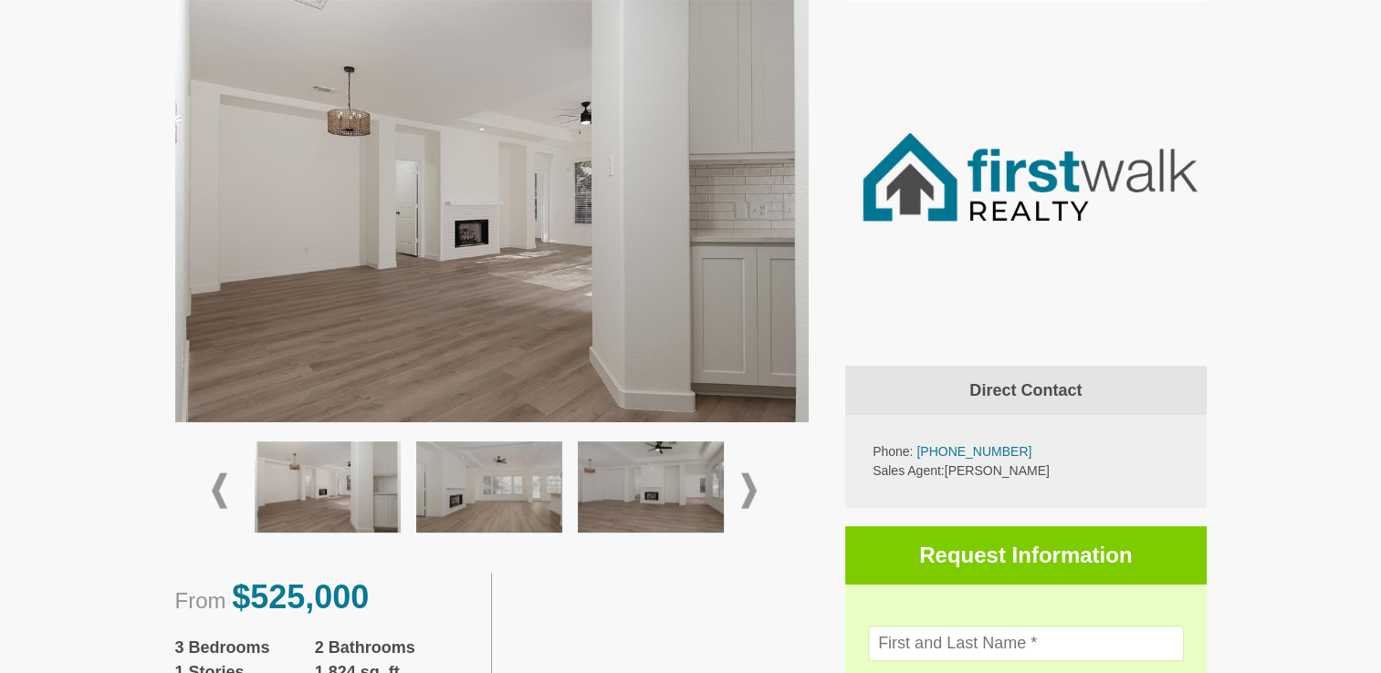
click at [219, 489] on span at bounding box center [220, 491] width 16 height 36
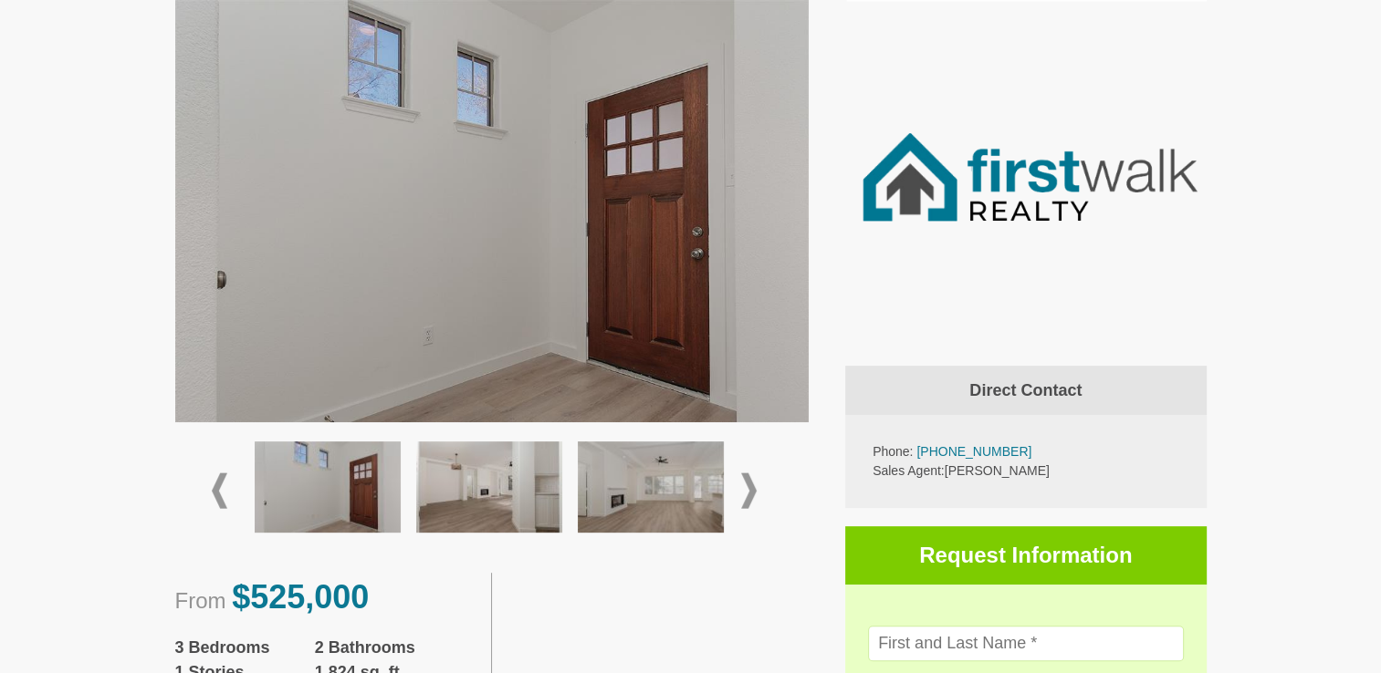
click at [219, 489] on span at bounding box center [220, 491] width 16 height 36
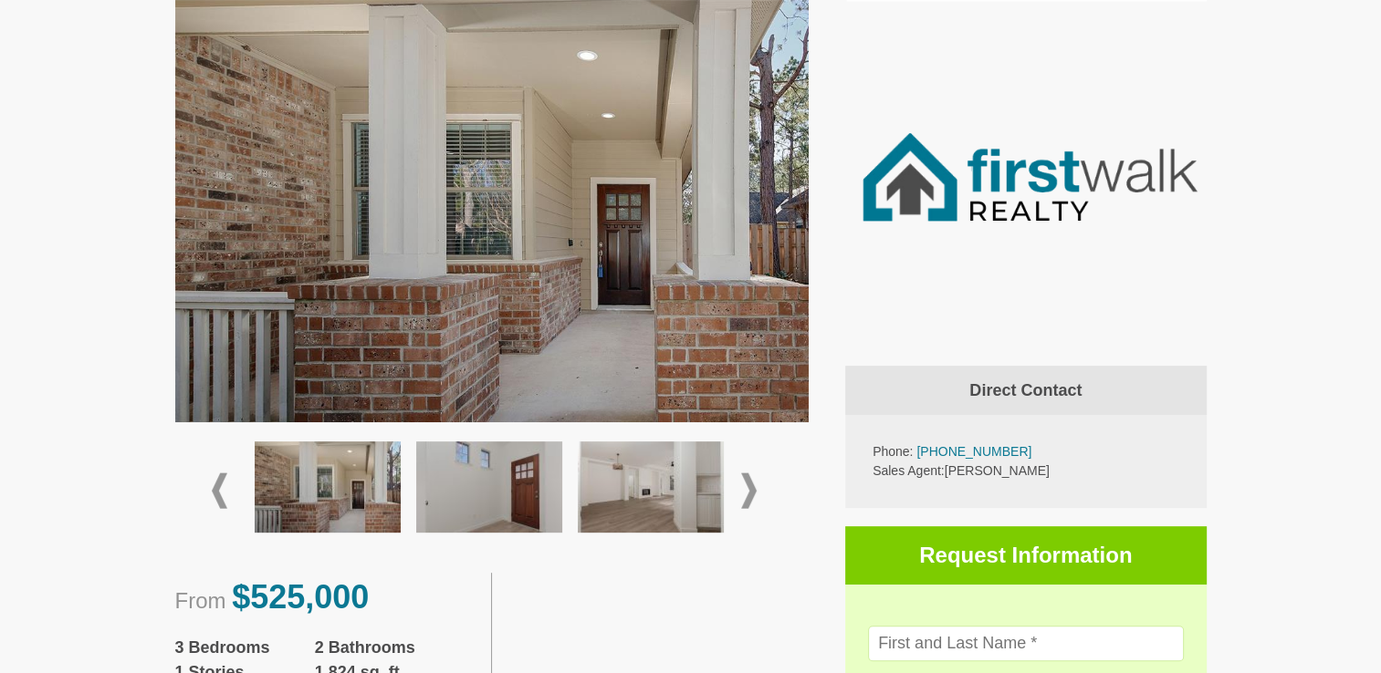
click at [219, 489] on span at bounding box center [220, 491] width 16 height 36
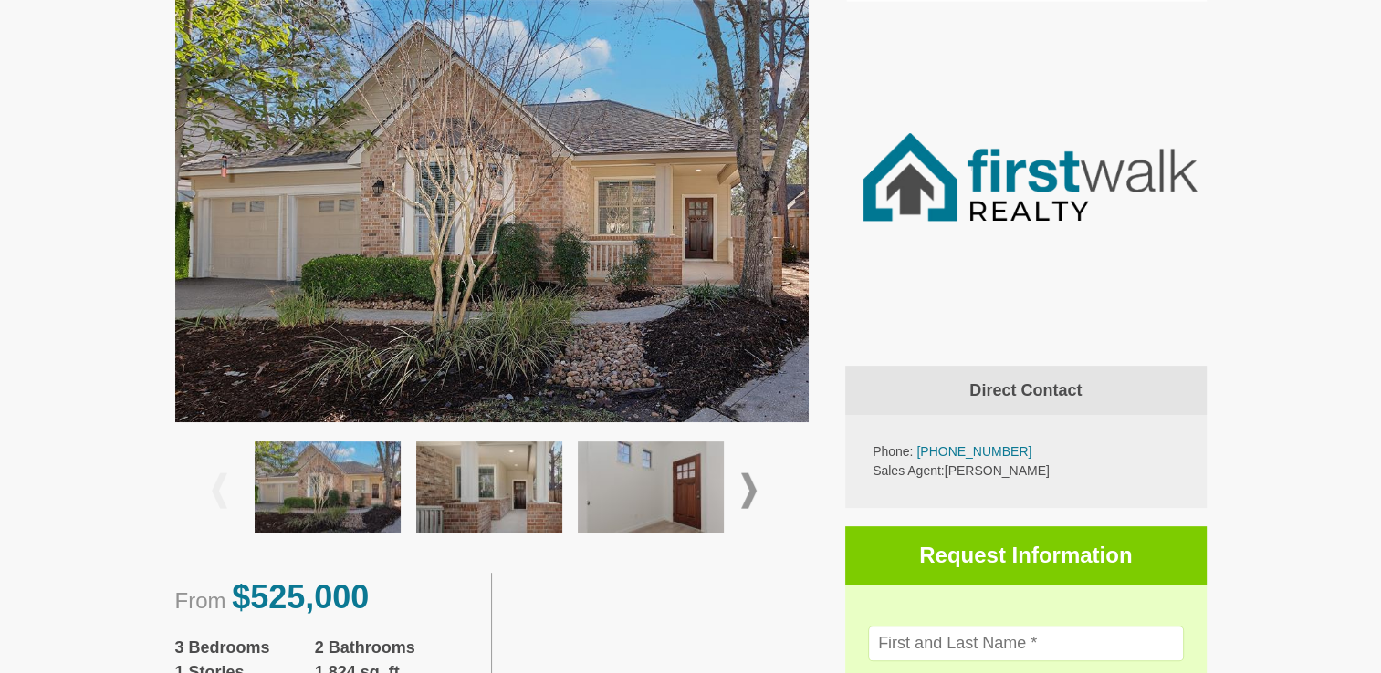
click at [225, 492] on span at bounding box center [220, 491] width 16 height 36
click at [668, 495] on img at bounding box center [651, 487] width 146 height 91
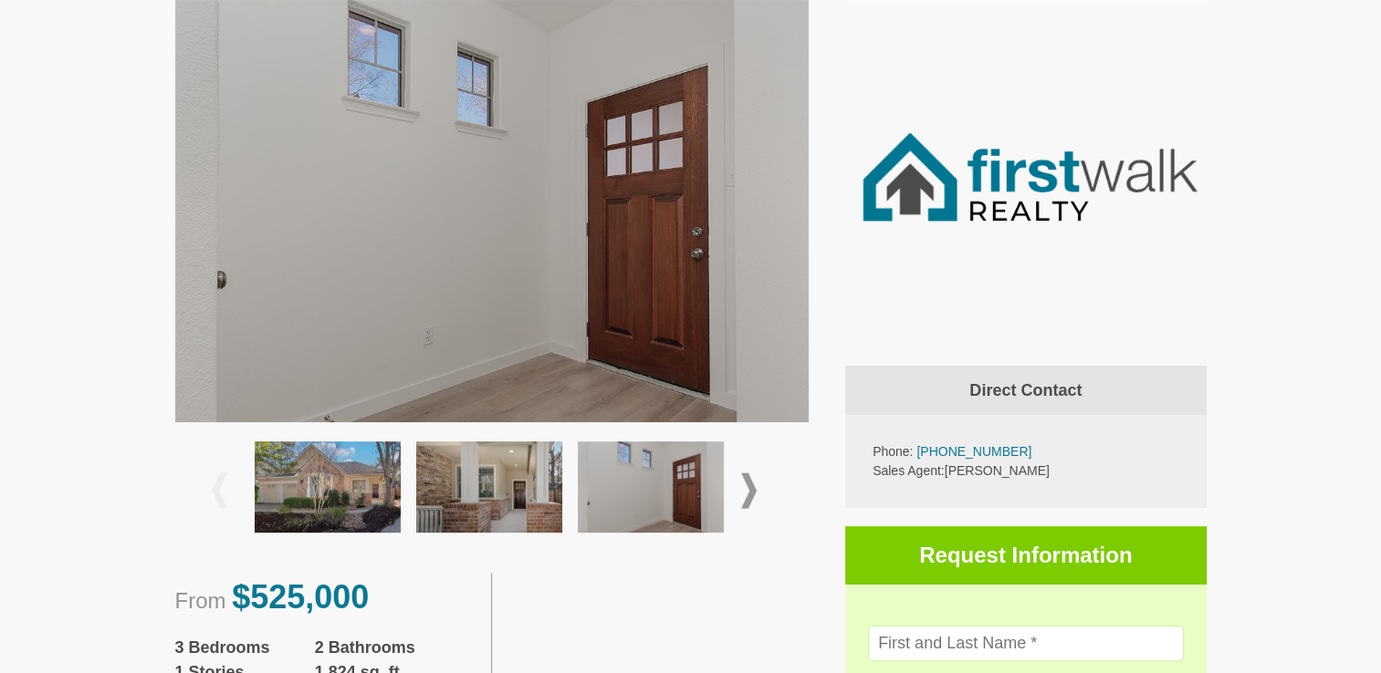
click at [751, 491] on span at bounding box center [749, 491] width 16 height 36
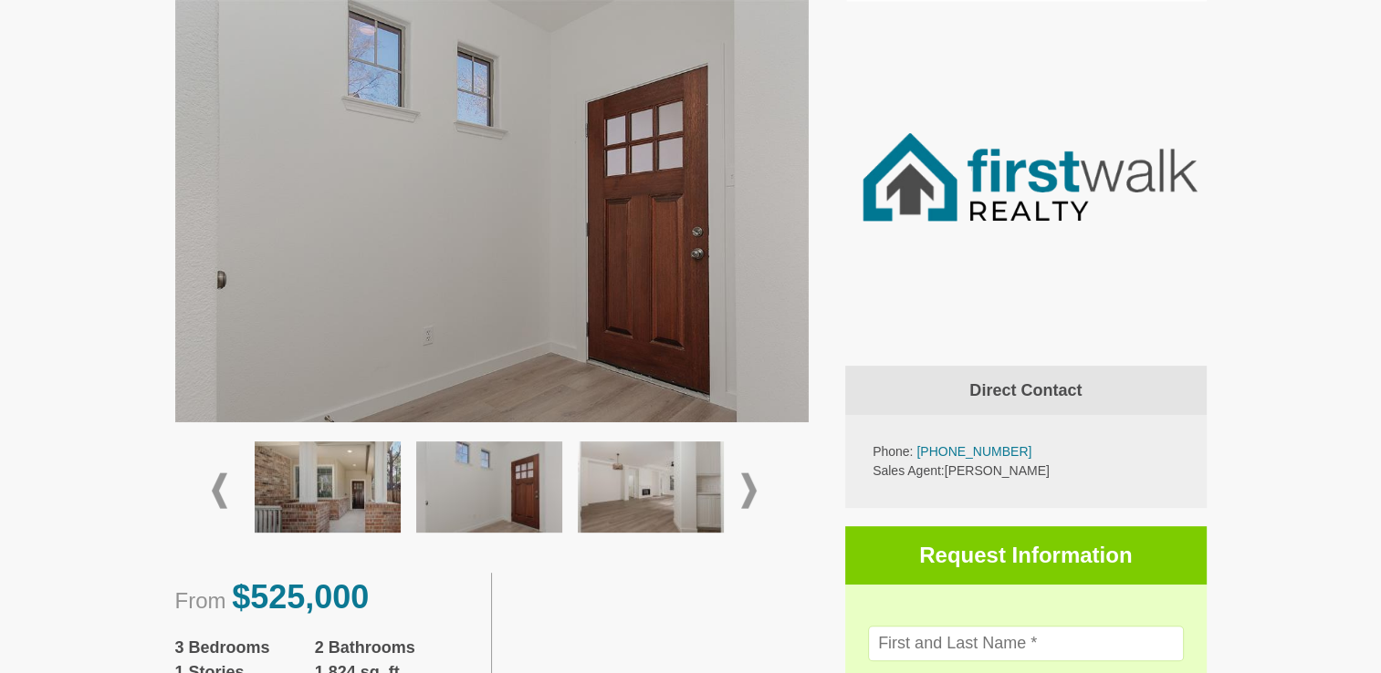
click at [751, 491] on span at bounding box center [749, 491] width 16 height 36
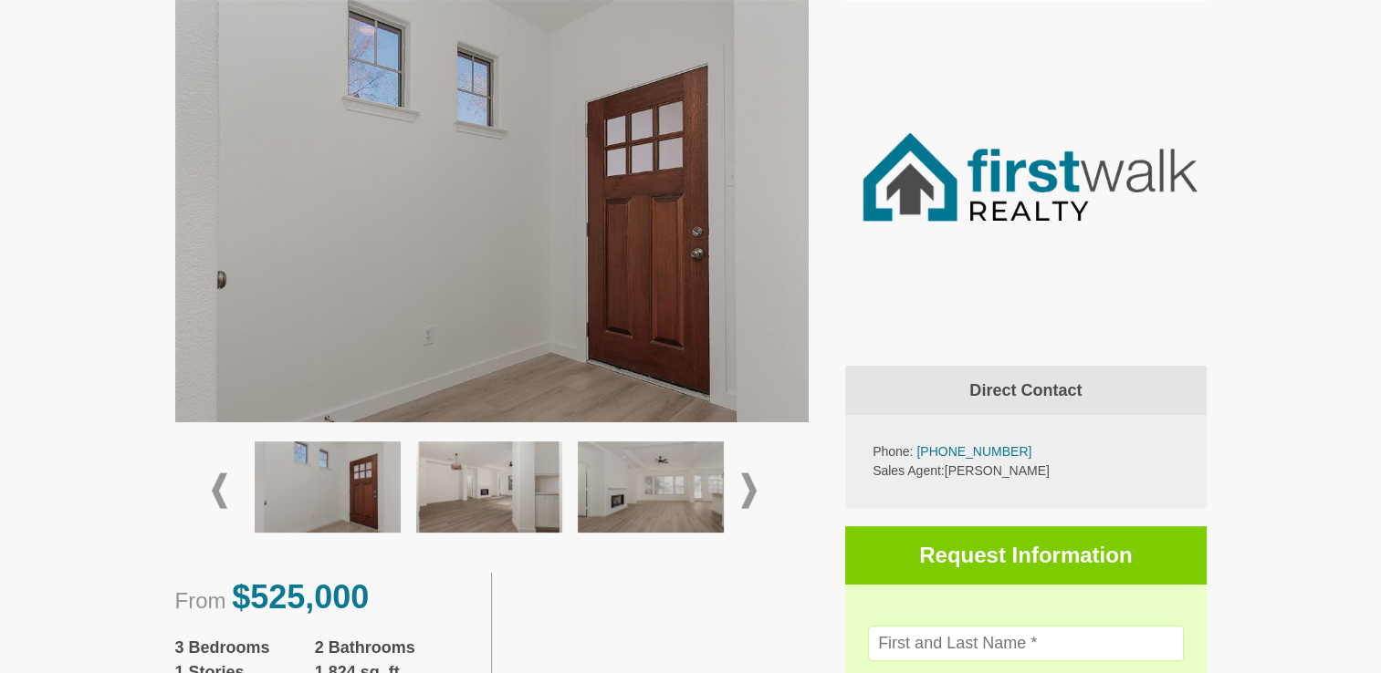
click at [502, 484] on img at bounding box center [489, 487] width 146 height 91
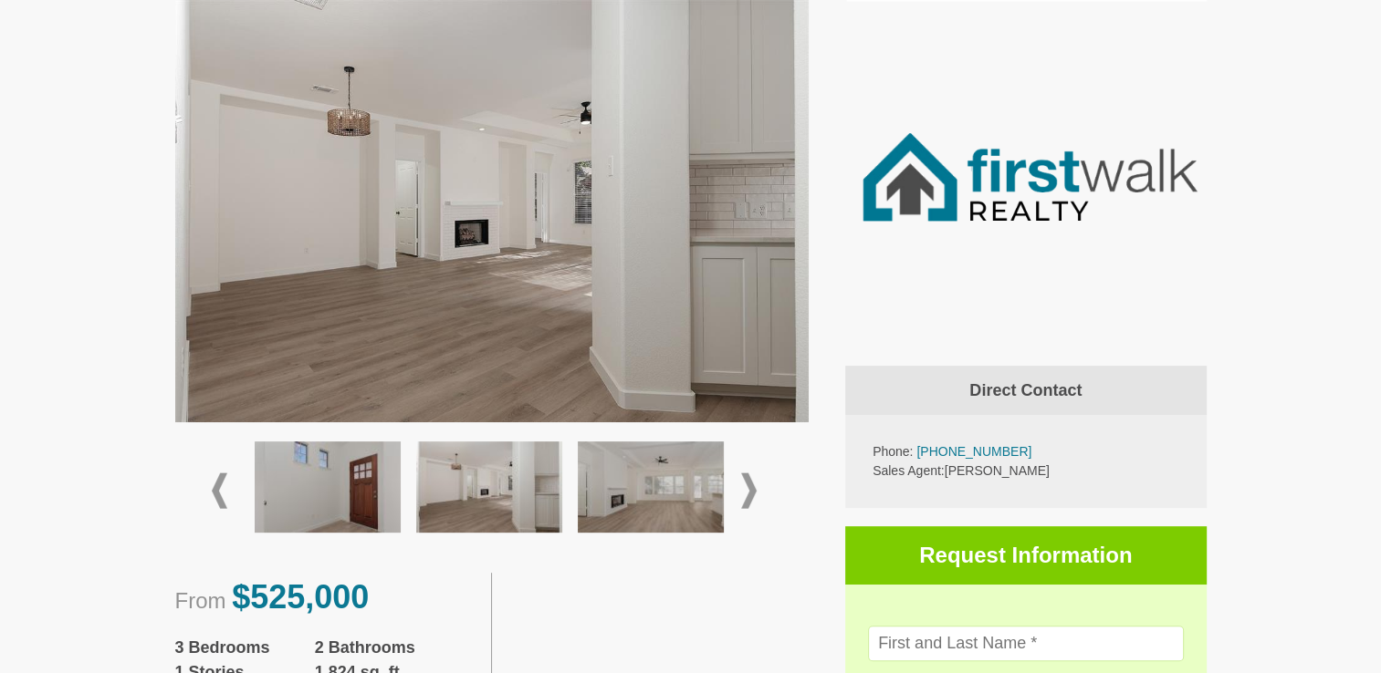
click at [517, 494] on img at bounding box center [489, 487] width 146 height 91
click at [637, 495] on img at bounding box center [651, 487] width 146 height 91
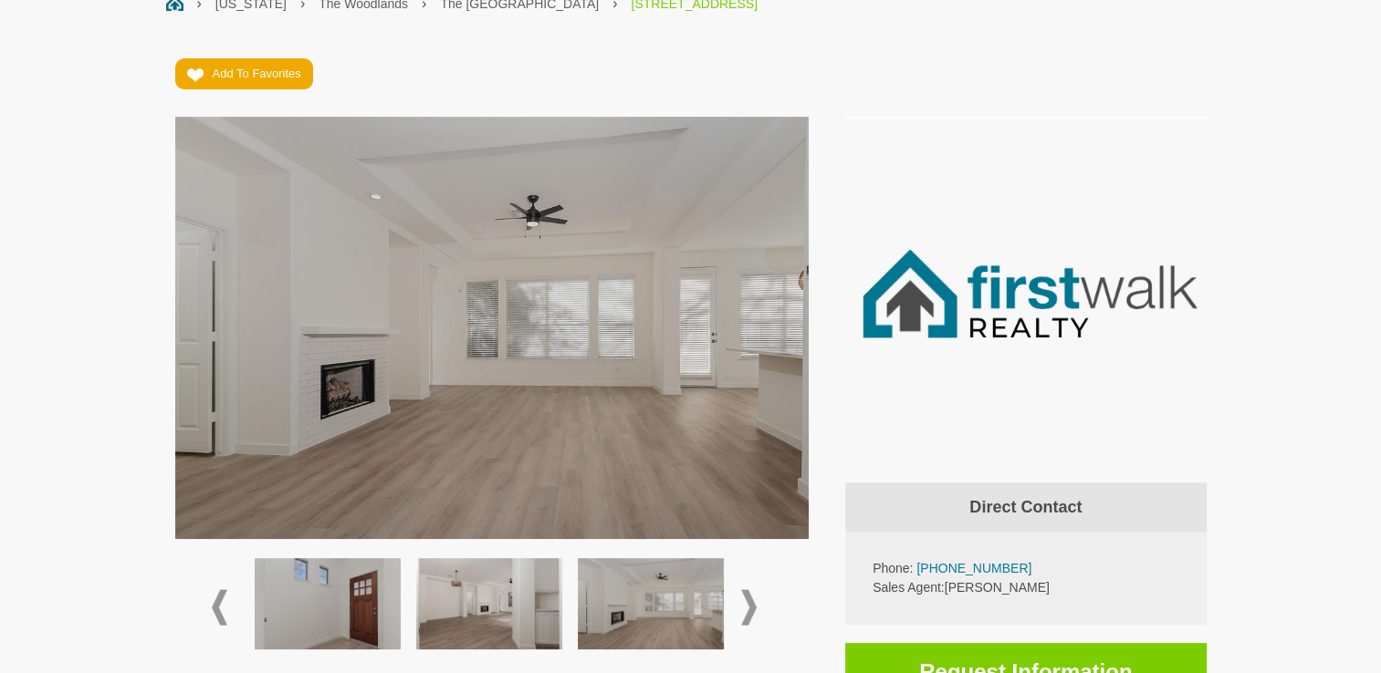
scroll to position [456, 0]
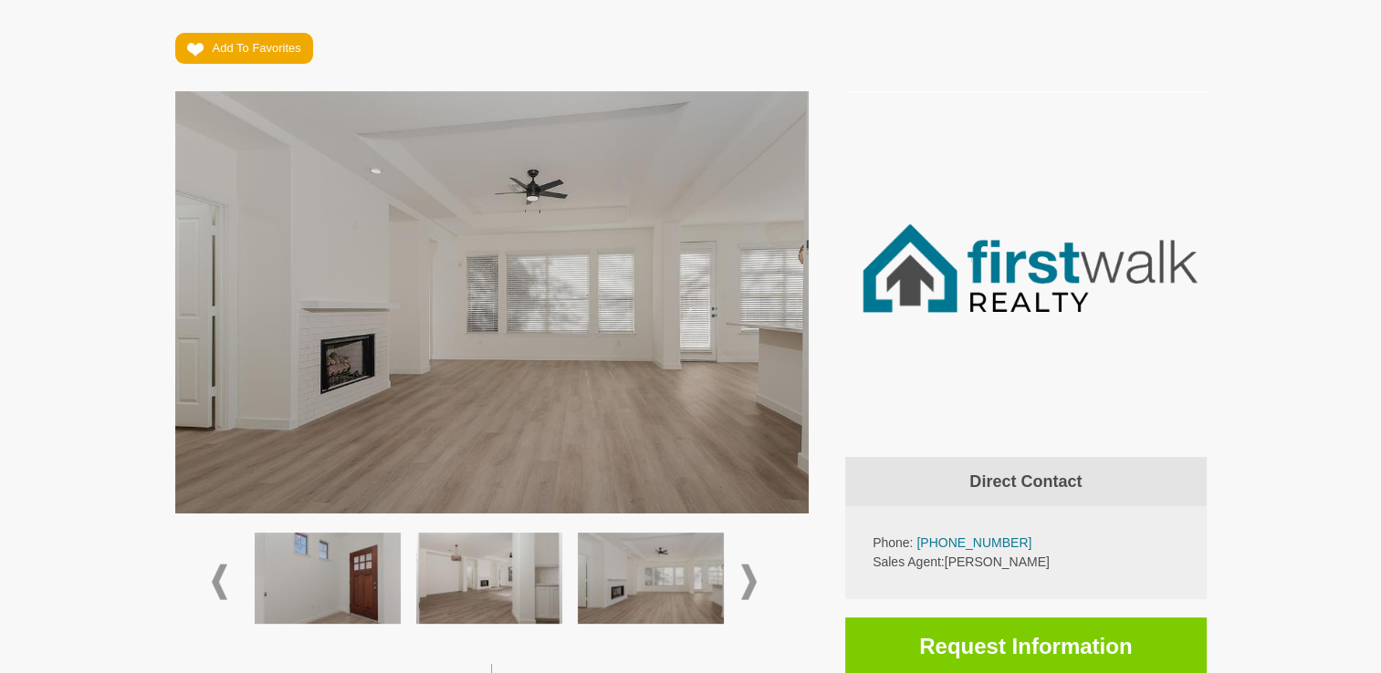
click at [661, 566] on img at bounding box center [651, 578] width 146 height 91
click at [751, 578] on span at bounding box center [749, 582] width 16 height 36
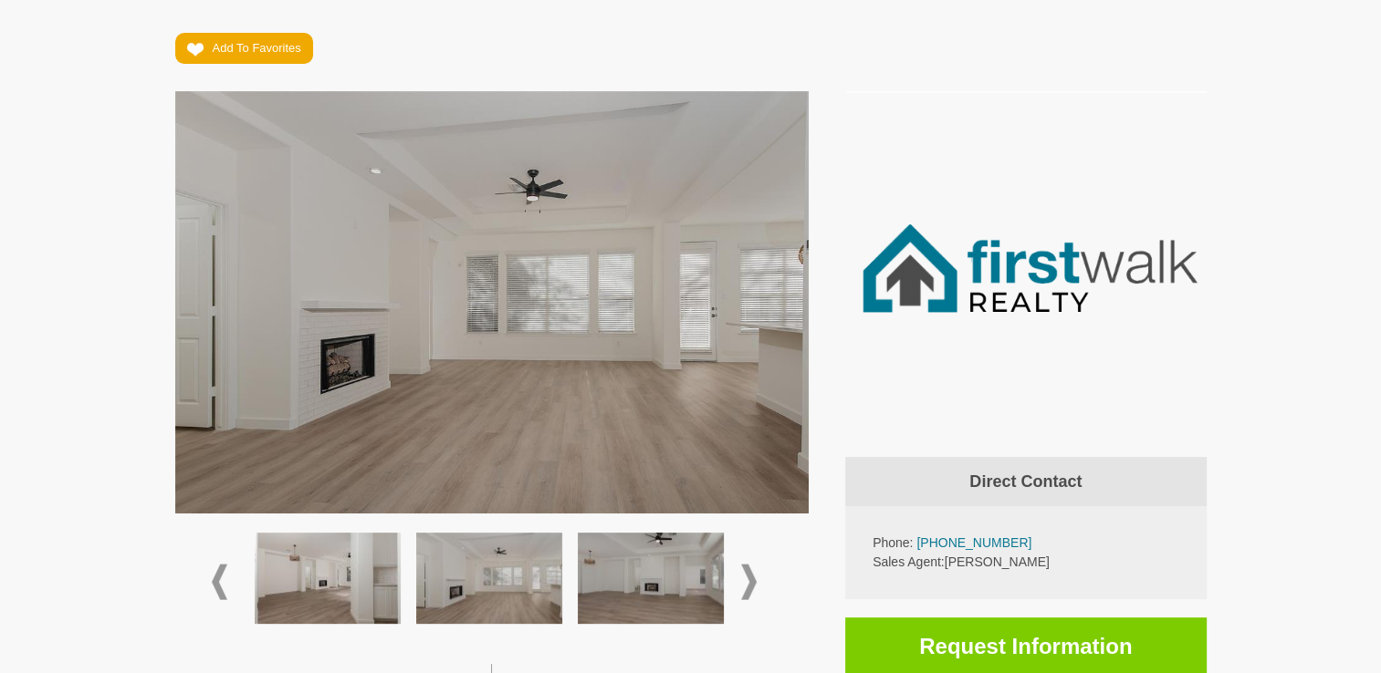
click at [683, 582] on img at bounding box center [651, 578] width 146 height 91
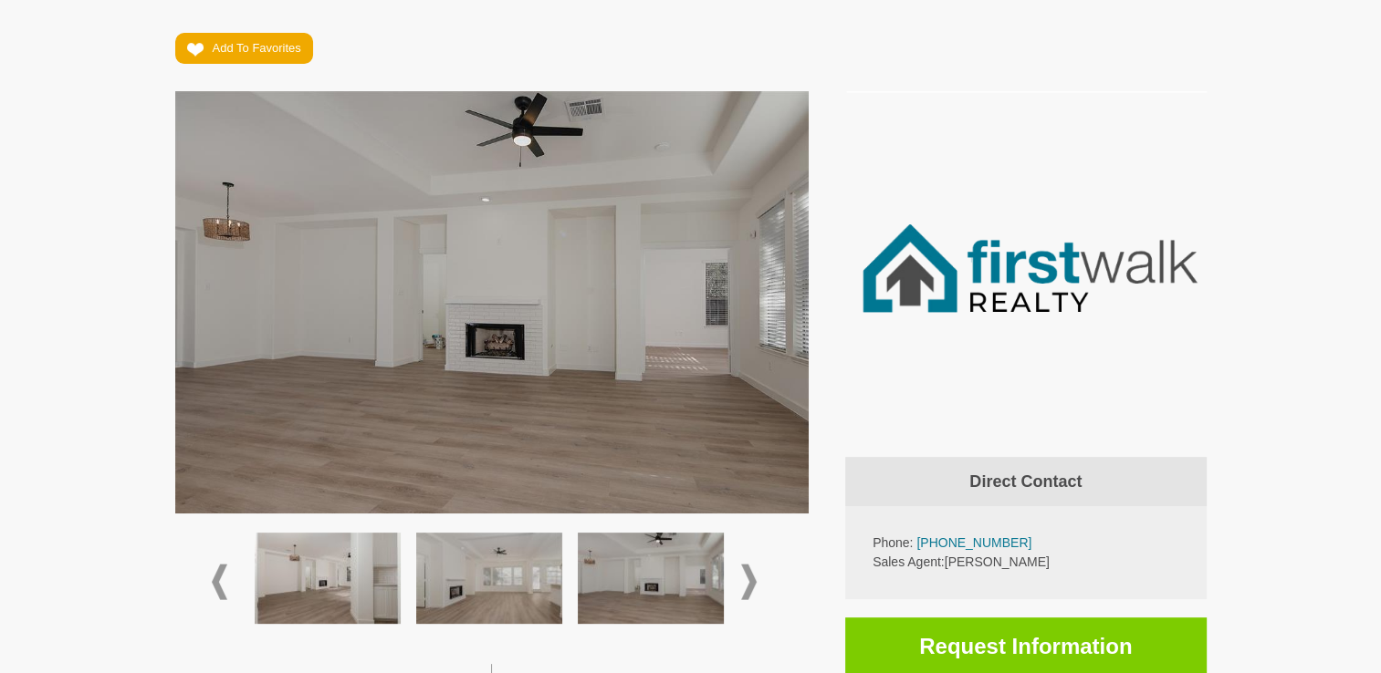
click at [745, 578] on span at bounding box center [749, 582] width 16 height 36
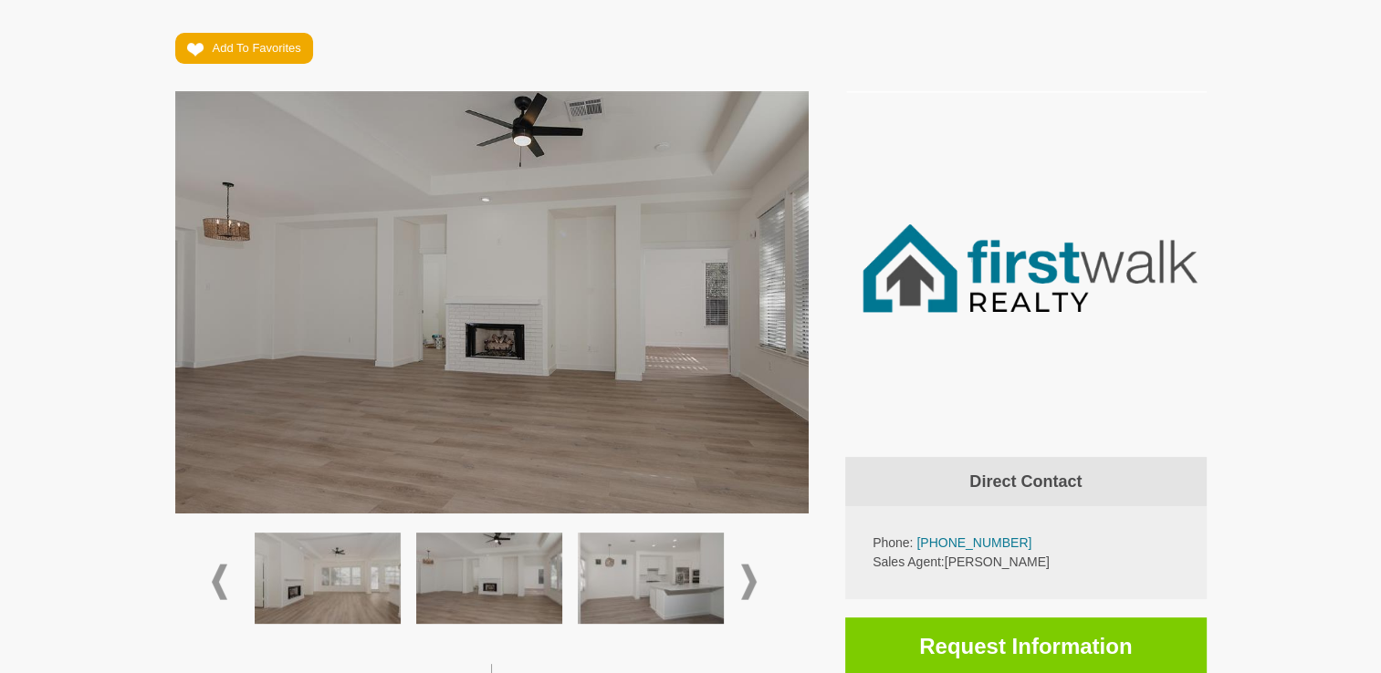
click at [690, 578] on img at bounding box center [651, 578] width 146 height 91
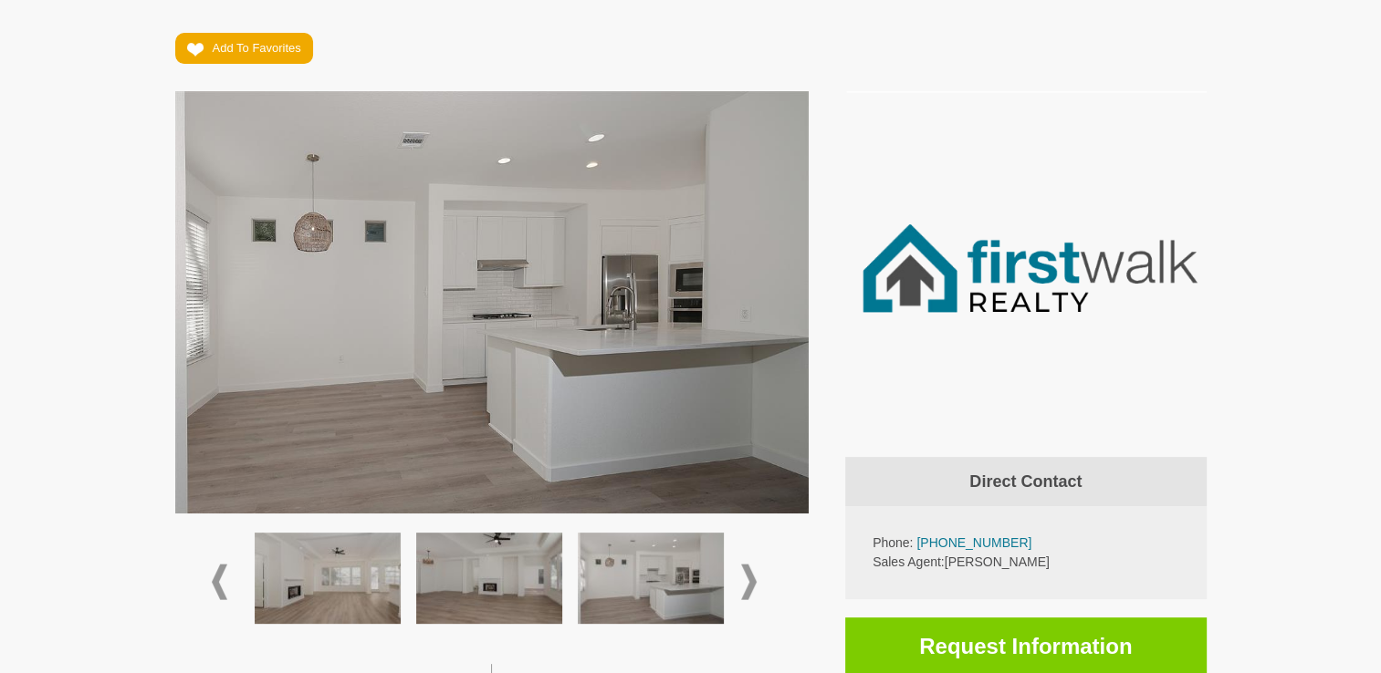
click at [744, 582] on span at bounding box center [749, 582] width 16 height 36
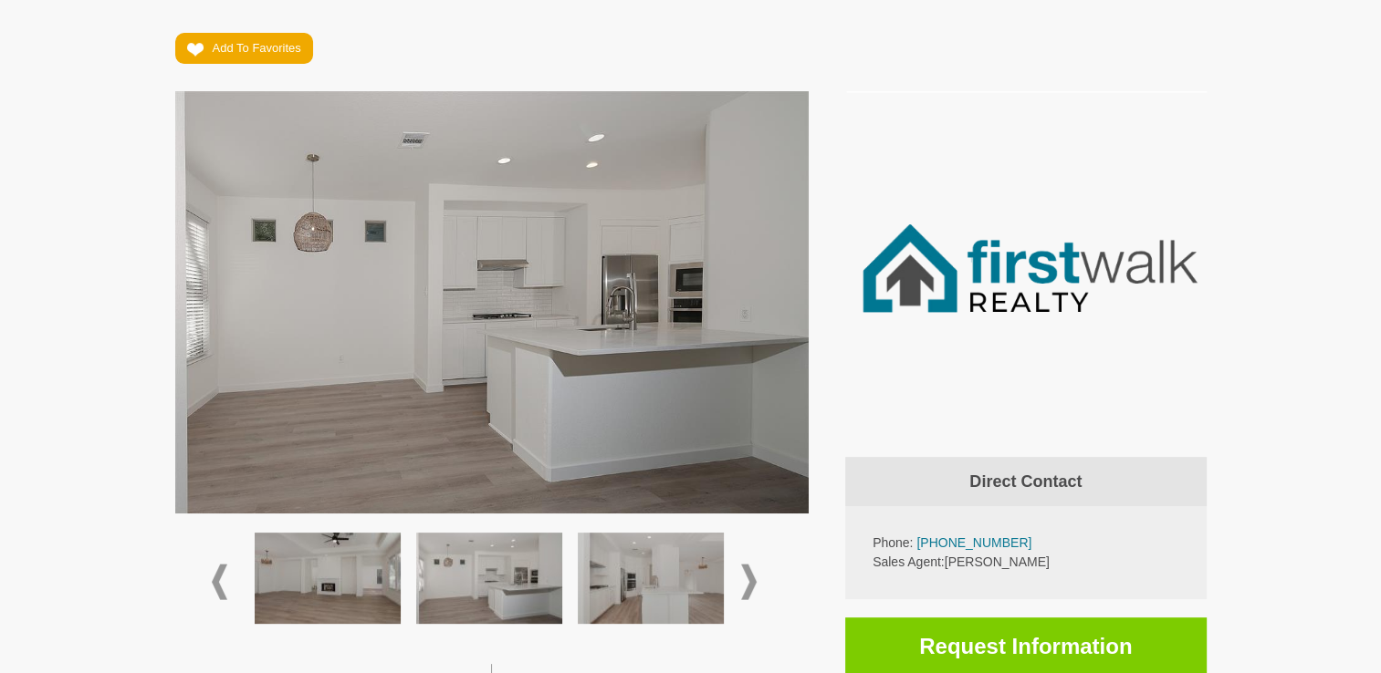
click at [644, 589] on img at bounding box center [651, 578] width 146 height 91
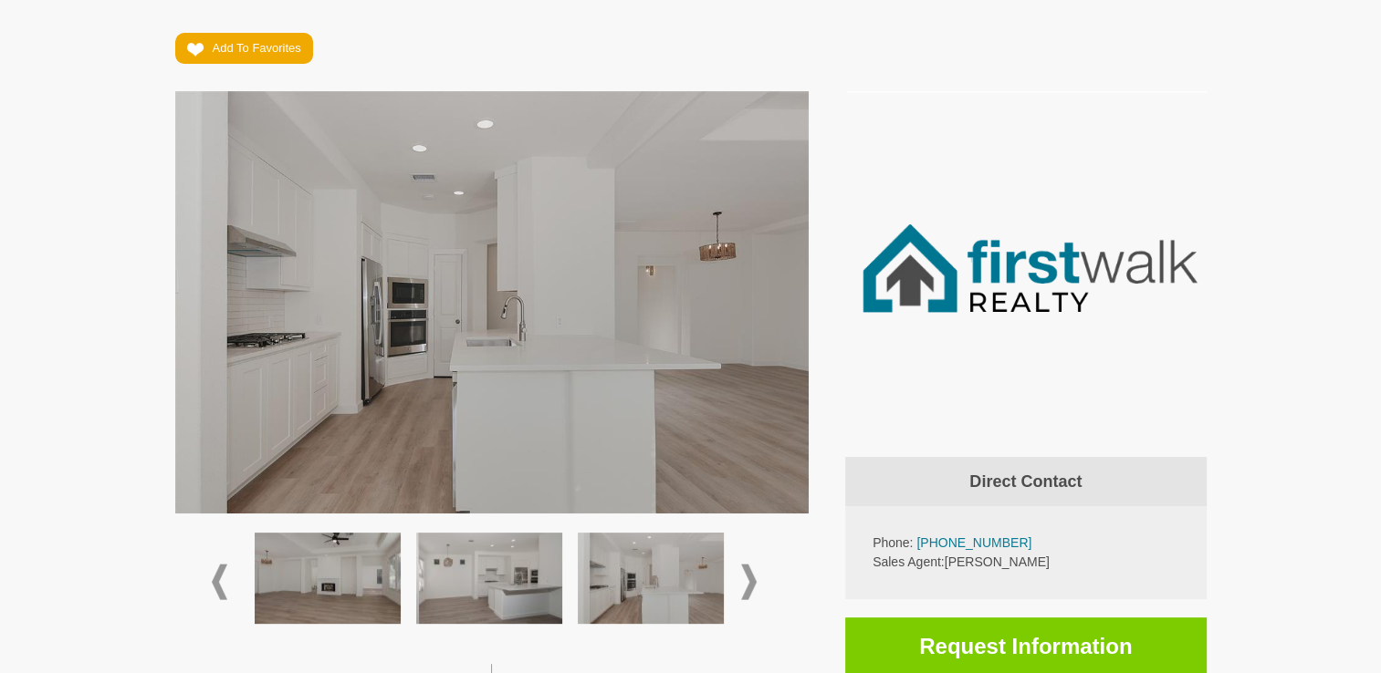
click at [753, 571] on span at bounding box center [749, 582] width 16 height 36
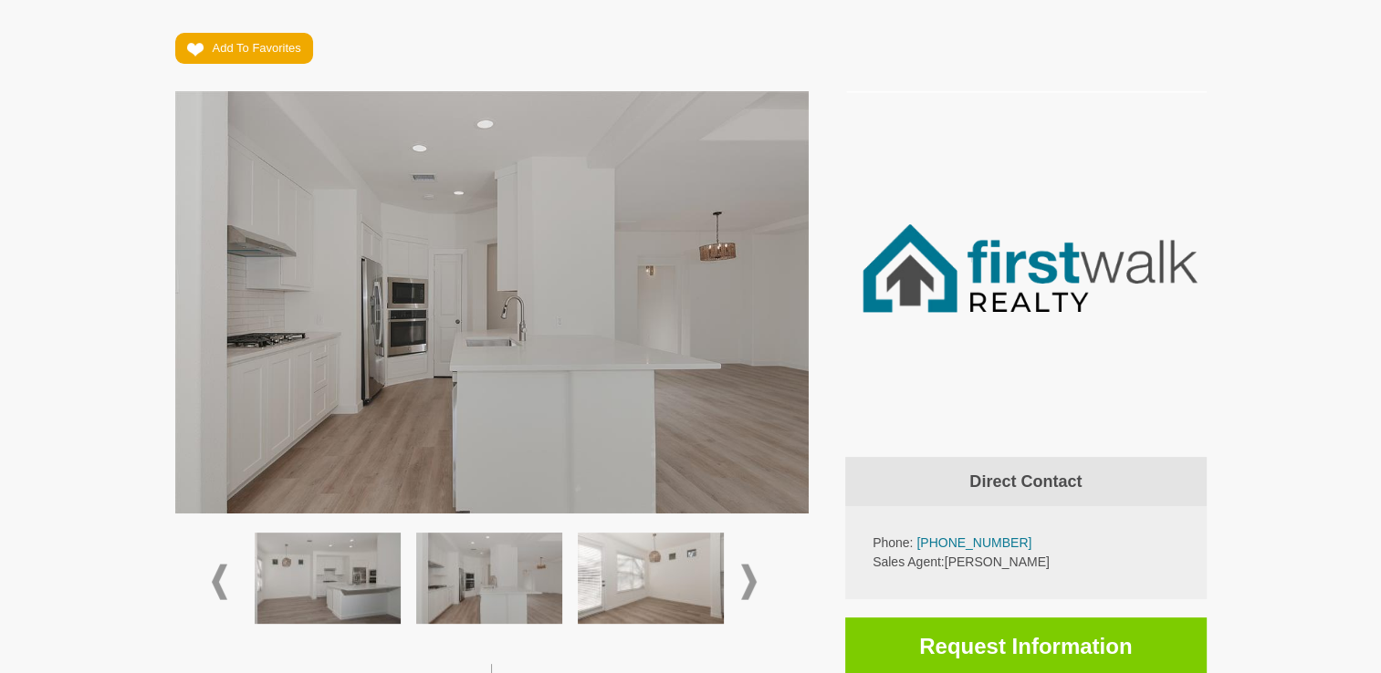
click at [643, 582] on img at bounding box center [651, 578] width 146 height 91
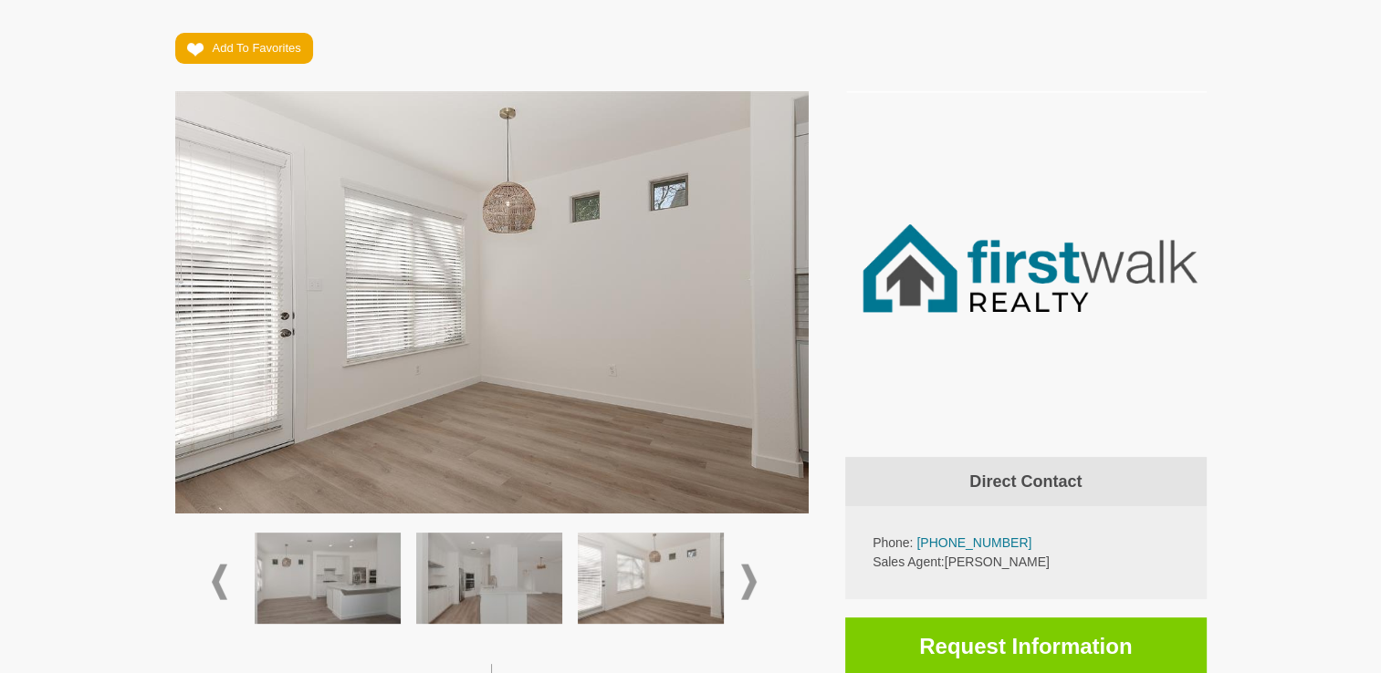
click at [752, 579] on span at bounding box center [749, 582] width 16 height 36
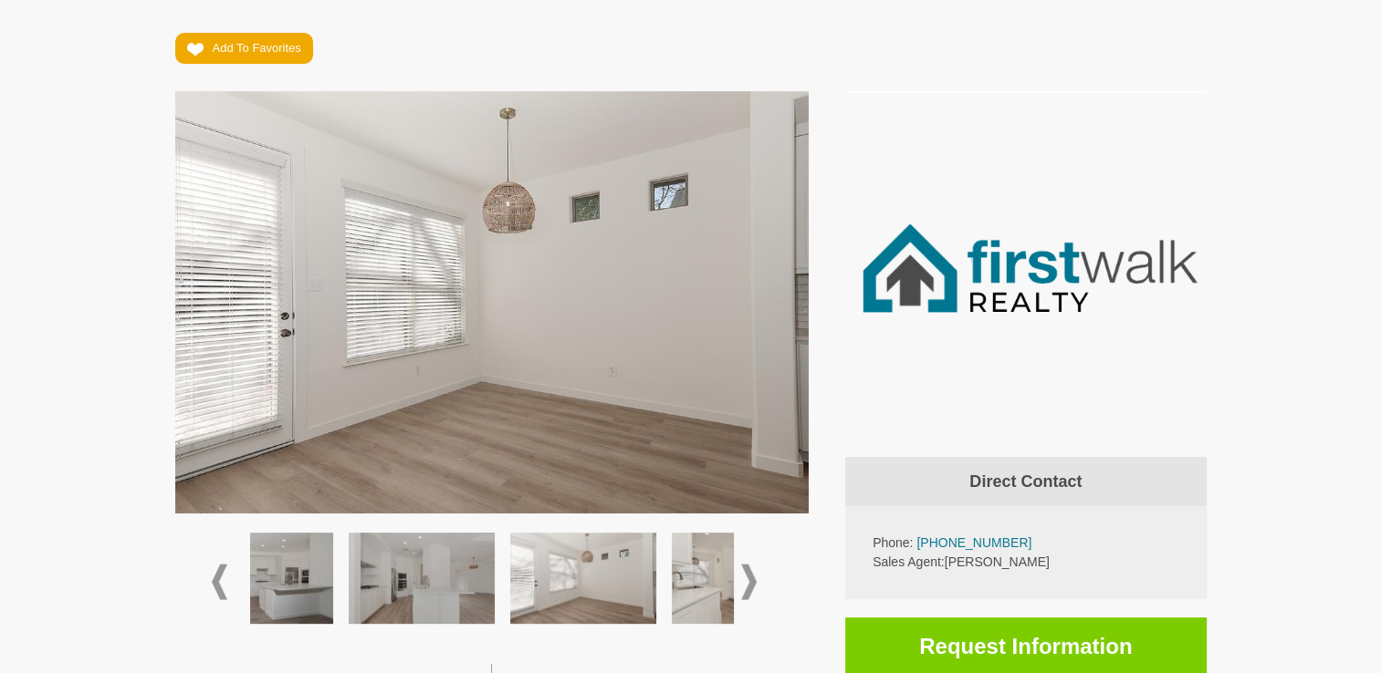
click at [751, 579] on span at bounding box center [749, 582] width 16 height 36
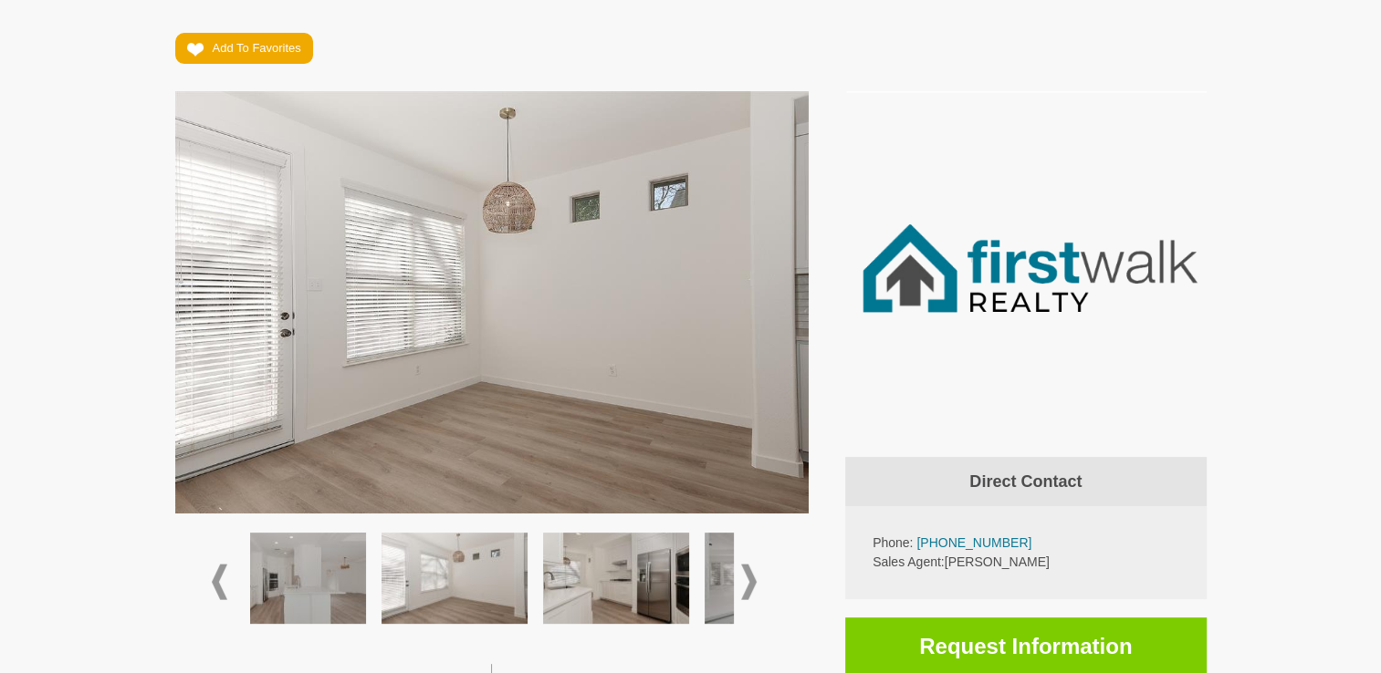
click at [751, 579] on span at bounding box center [749, 582] width 16 height 36
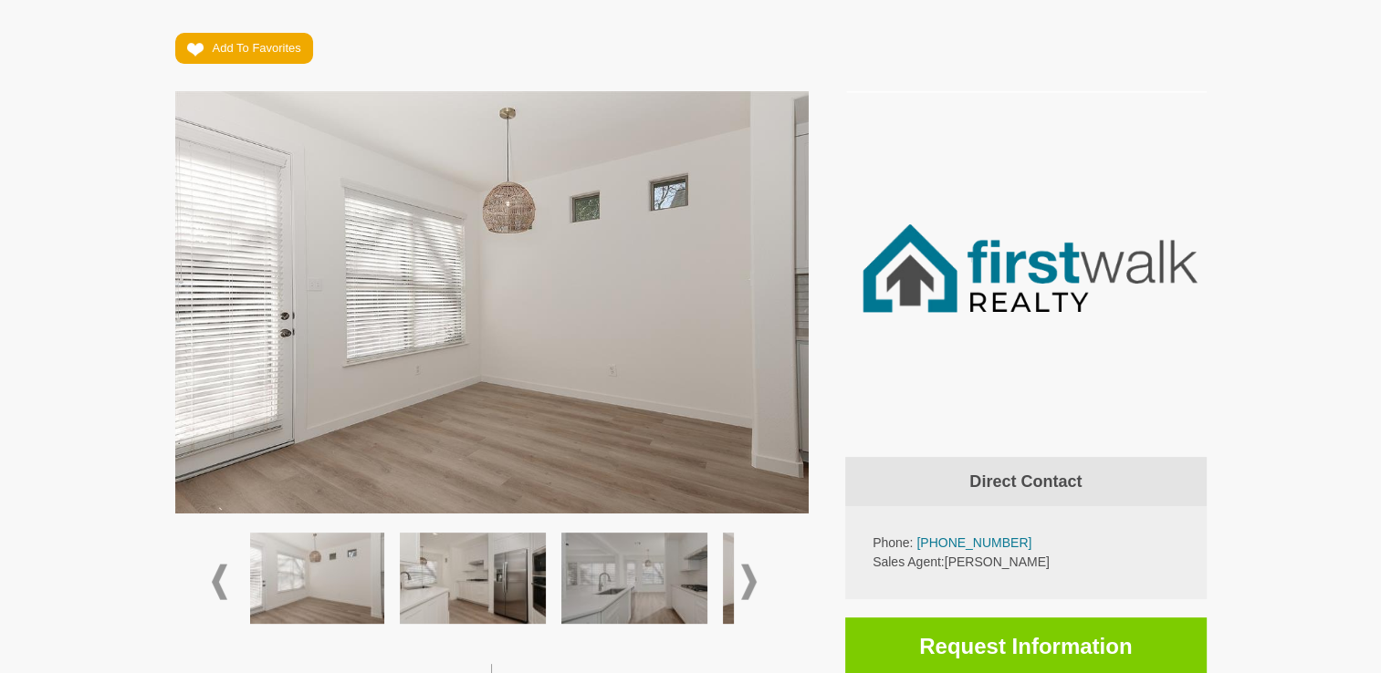
click at [751, 579] on span at bounding box center [749, 582] width 16 height 36
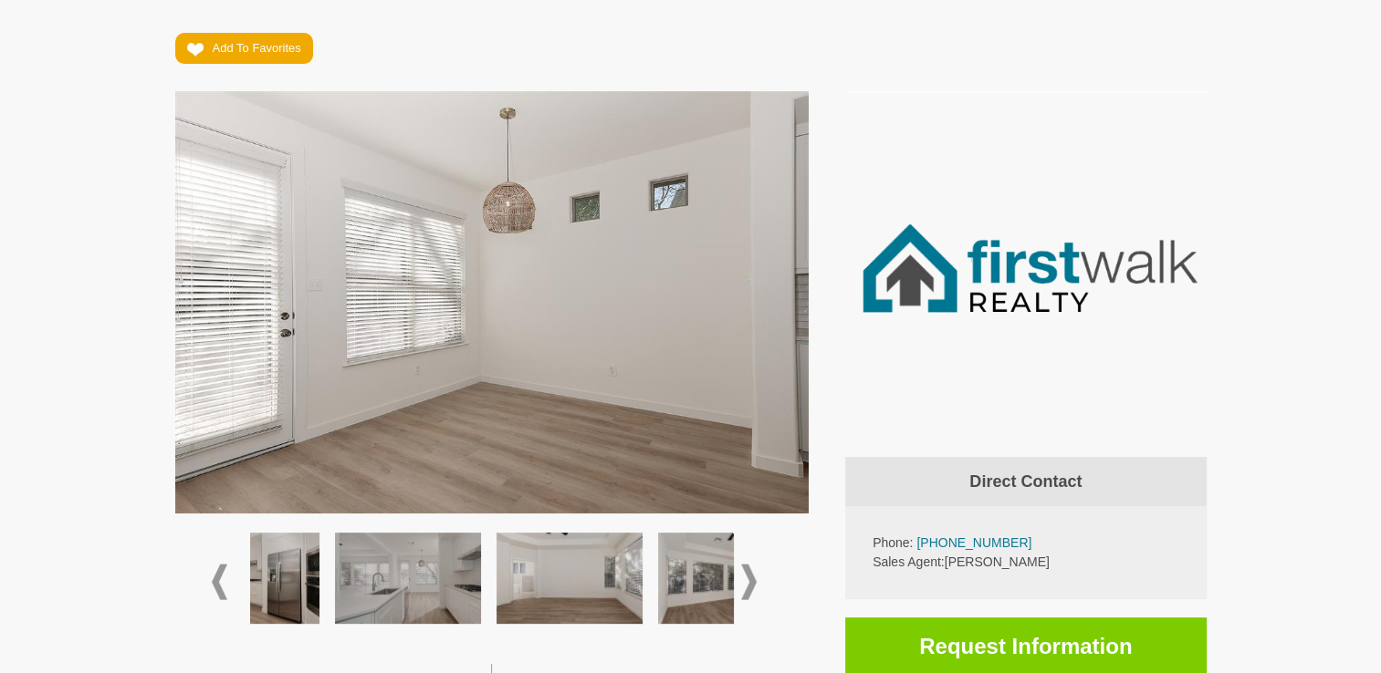
click at [751, 579] on span at bounding box center [749, 582] width 16 height 36
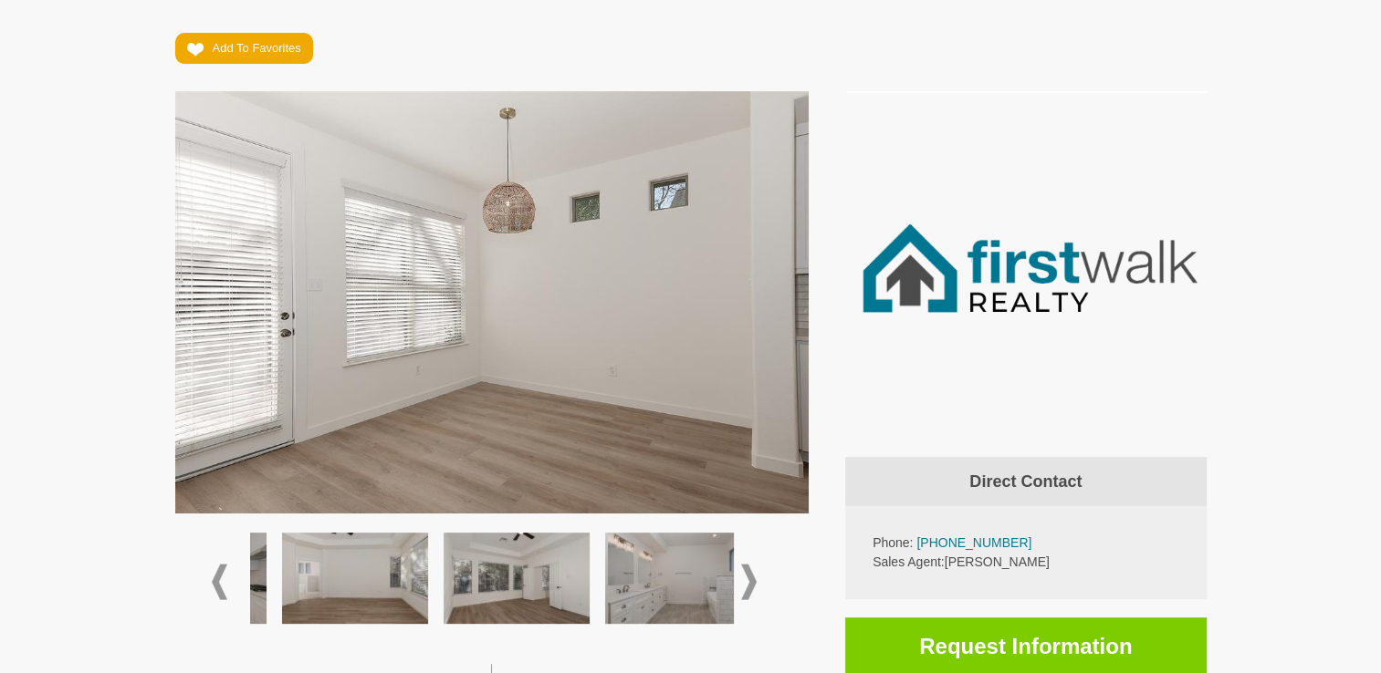
click at [751, 579] on span at bounding box center [749, 582] width 16 height 36
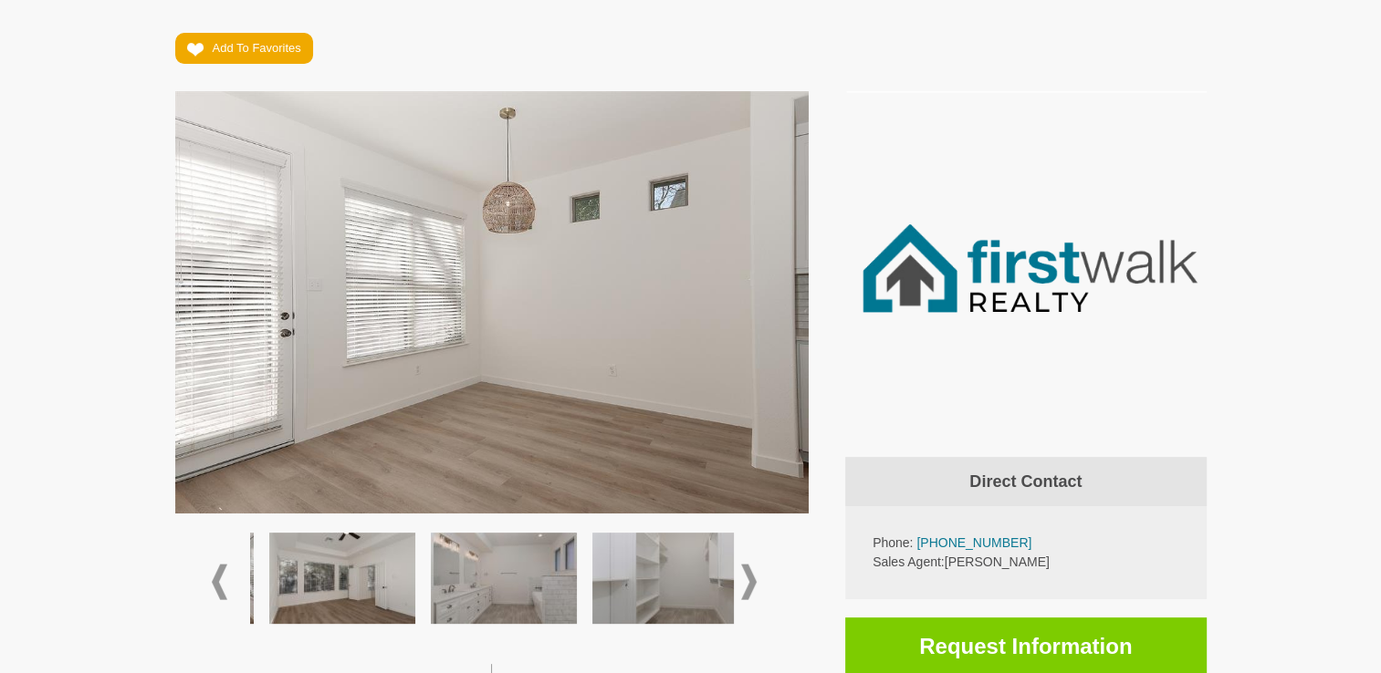
click at [751, 579] on span at bounding box center [749, 582] width 16 height 36
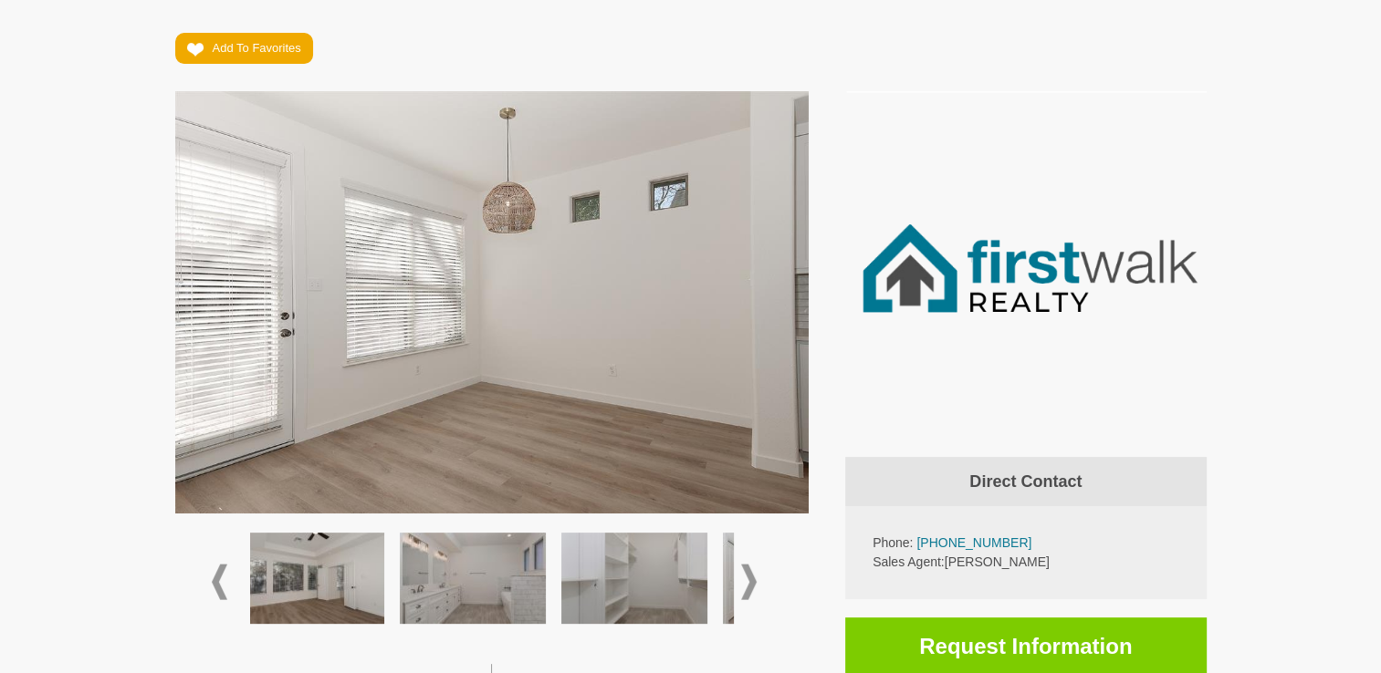
click at [751, 579] on span at bounding box center [749, 582] width 16 height 36
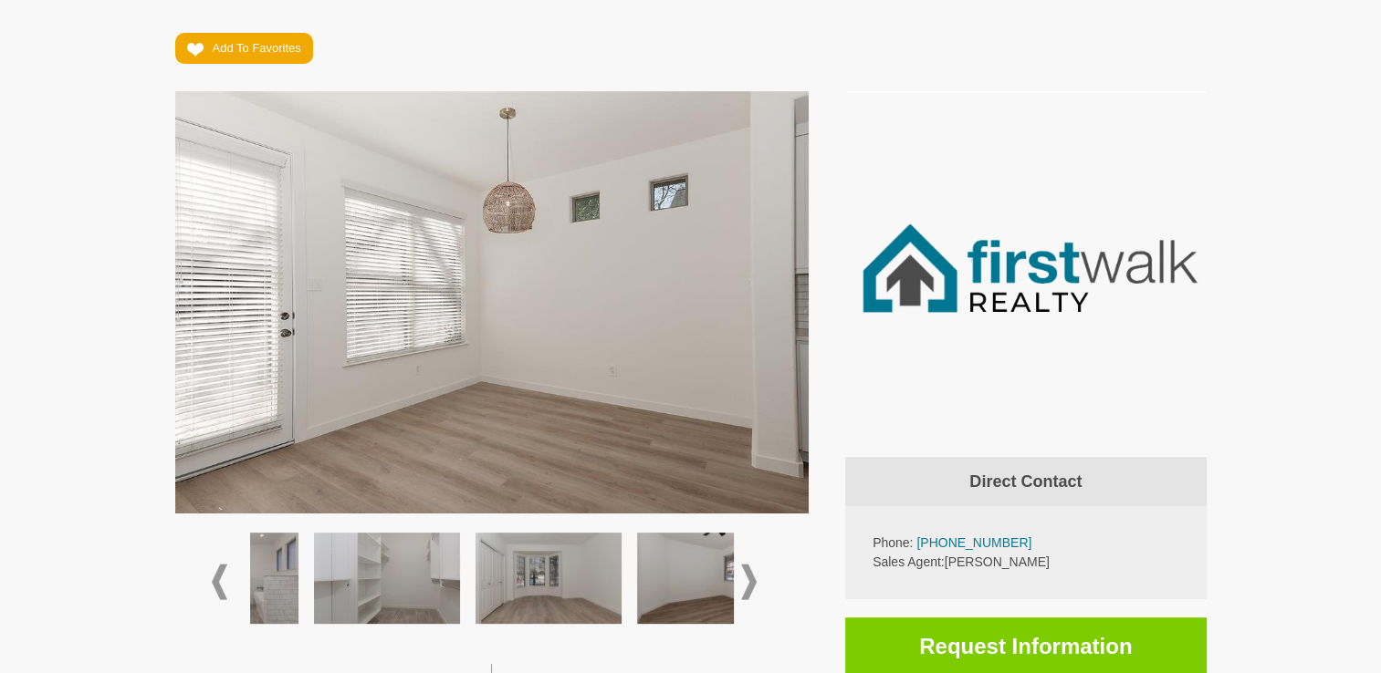
click at [751, 579] on span at bounding box center [749, 582] width 16 height 36
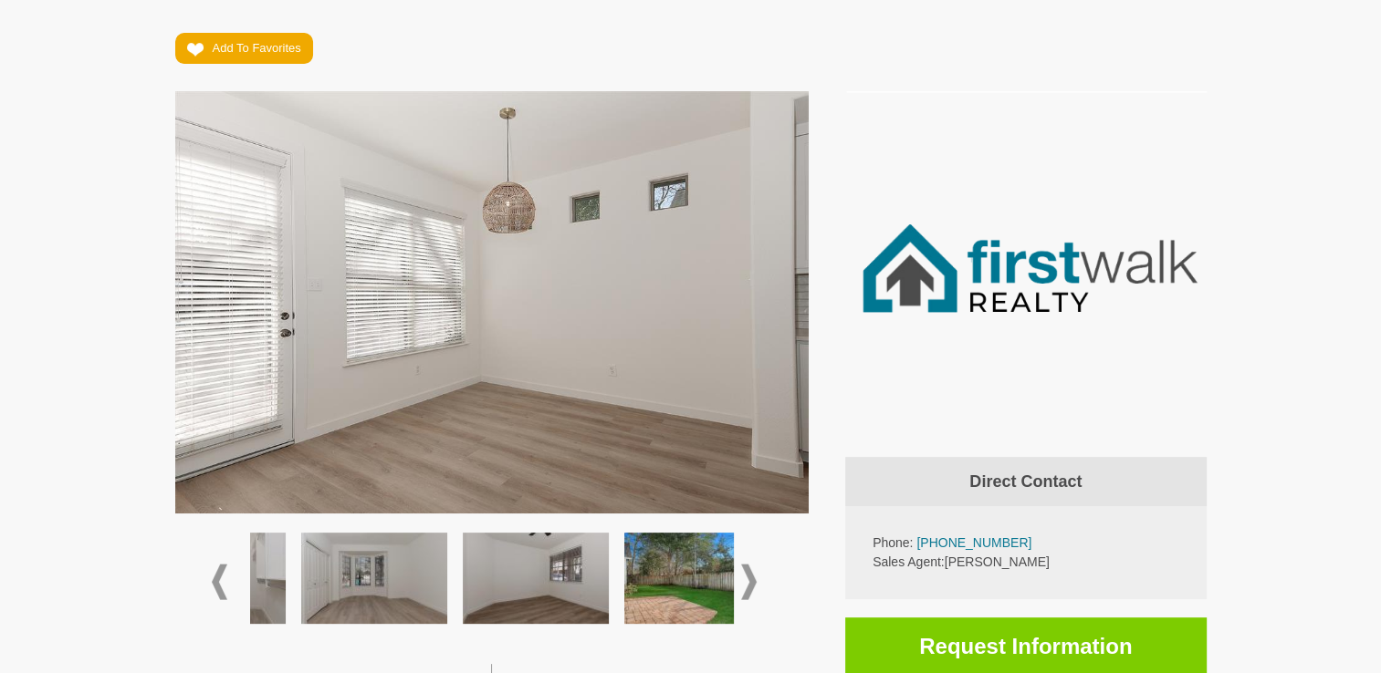
click at [751, 579] on span at bounding box center [749, 582] width 16 height 36
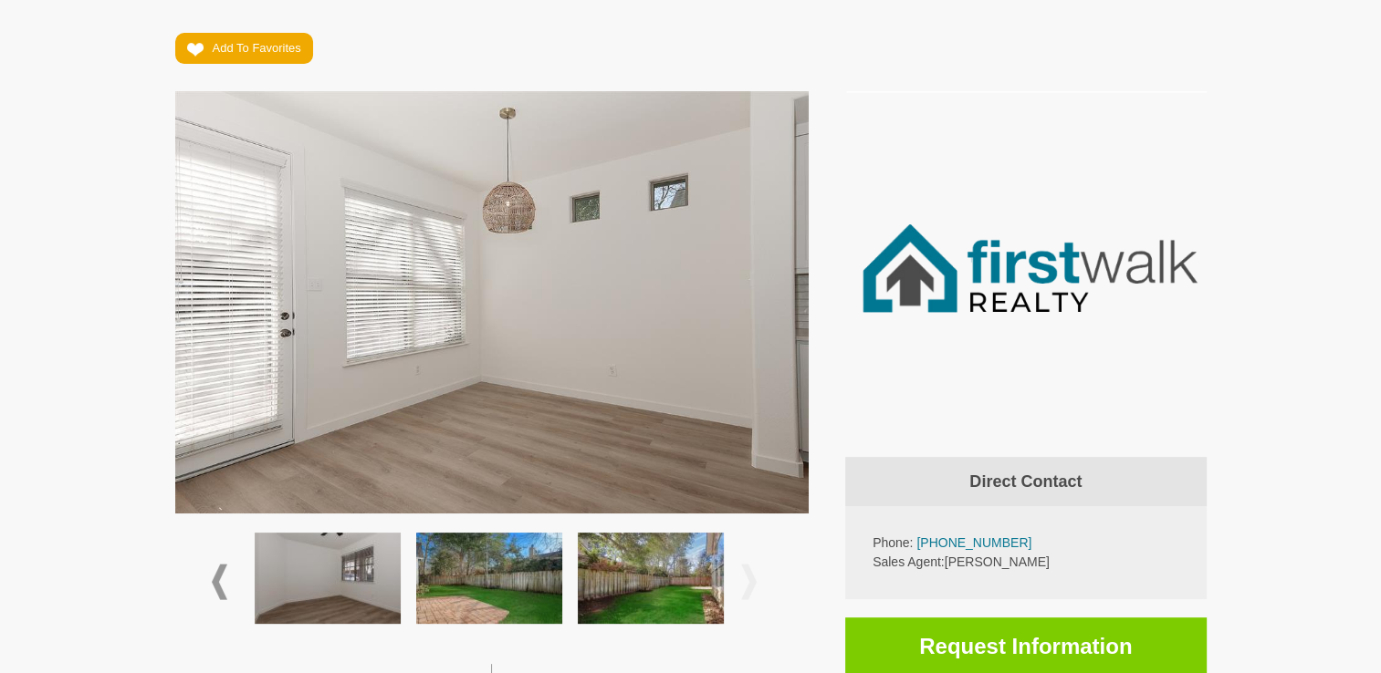
click at [746, 579] on span at bounding box center [749, 582] width 16 height 36
